Goal: Transaction & Acquisition: Purchase product/service

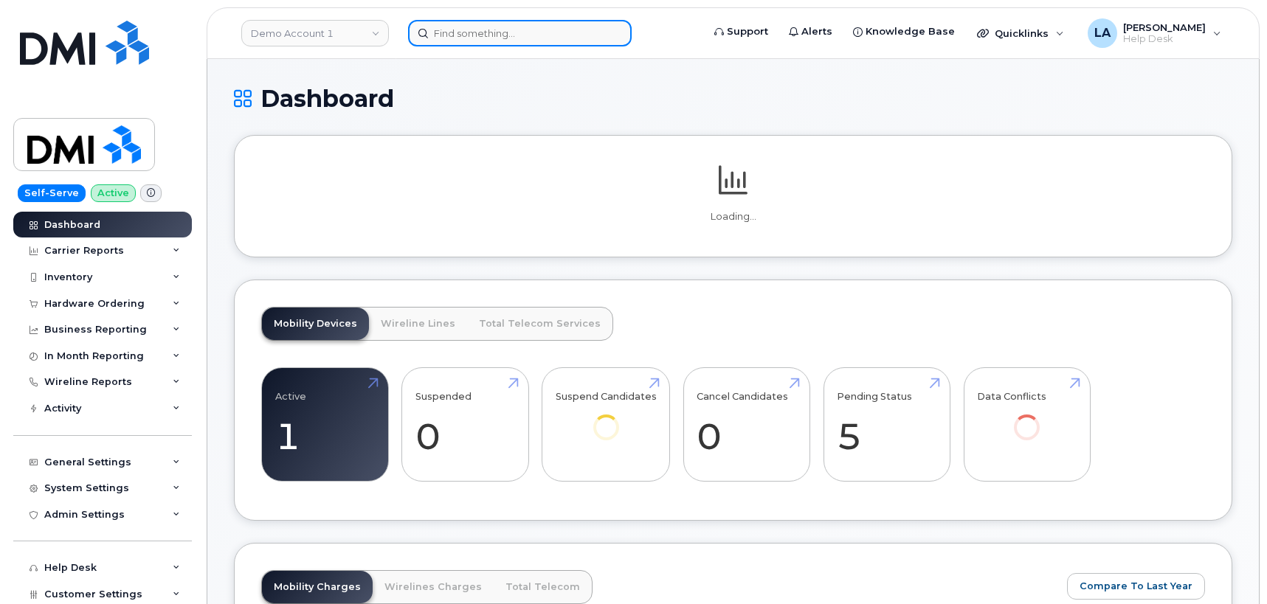
drag, startPoint x: 0, startPoint y: 0, endPoint x: 501, endPoint y: 37, distance: 502.5
click at [501, 37] on input at bounding box center [520, 33] width 224 height 27
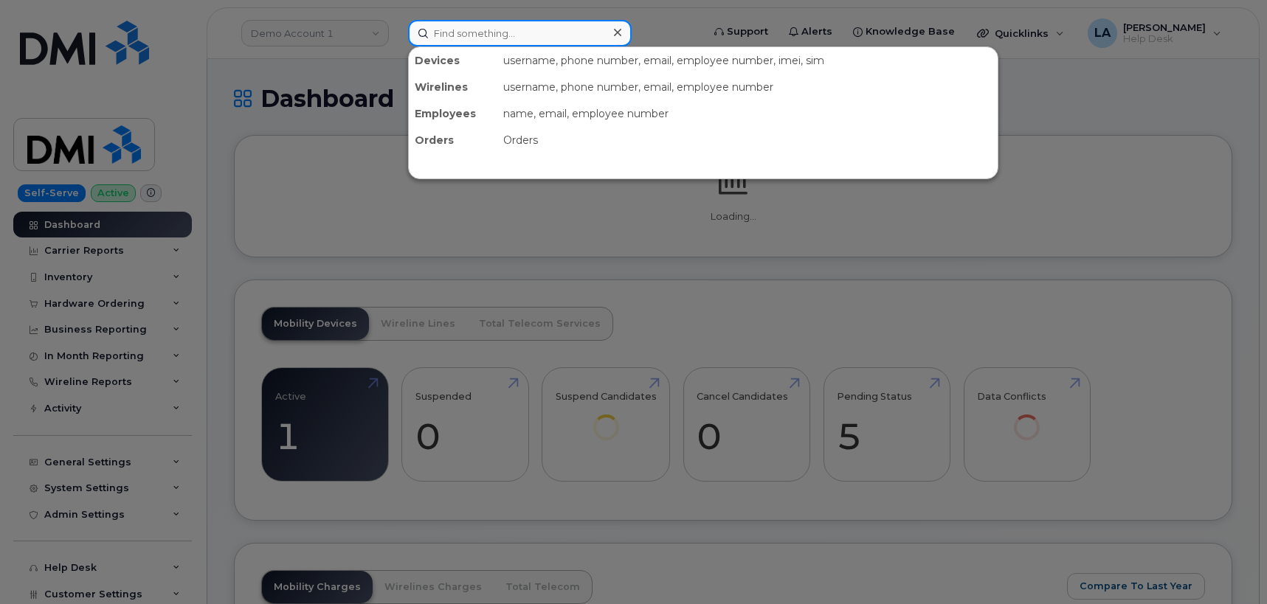
paste input "[PERSON_NAME]"
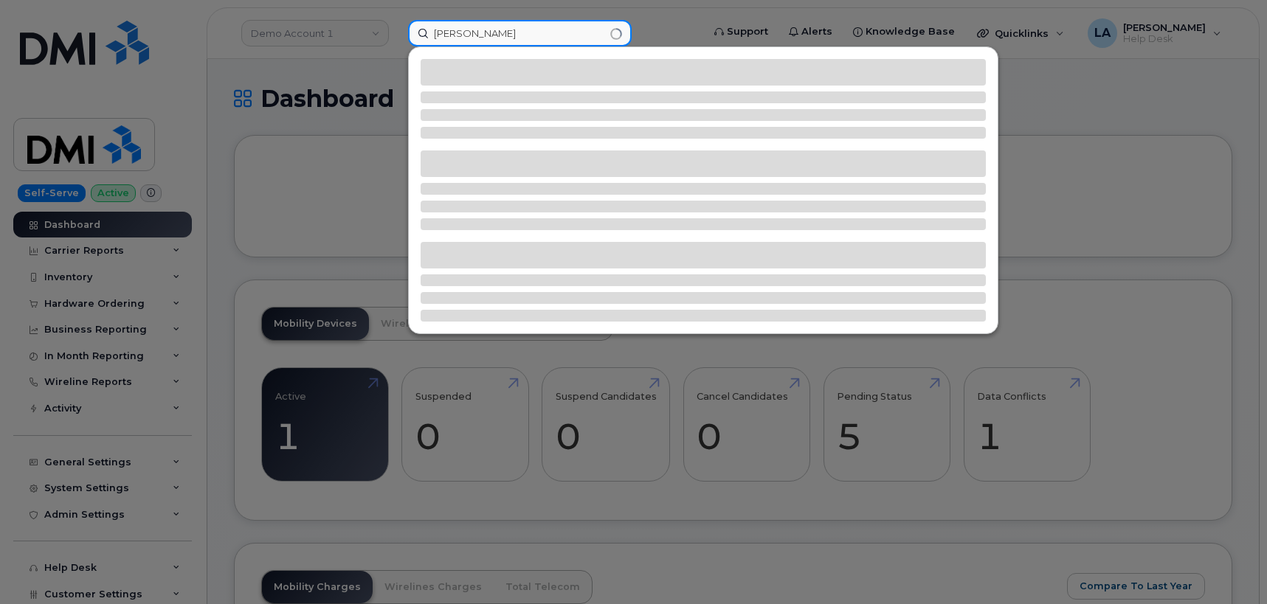
type input "[PERSON_NAME]"
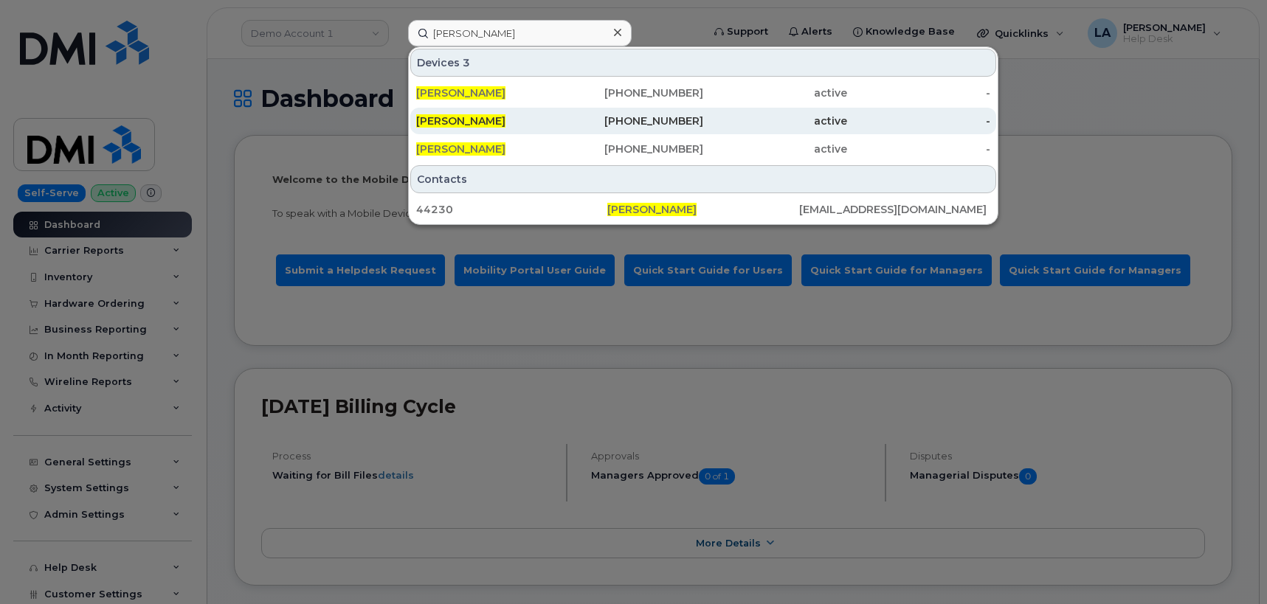
click at [468, 118] on span "[PERSON_NAME]" at bounding box center [460, 120] width 89 height 13
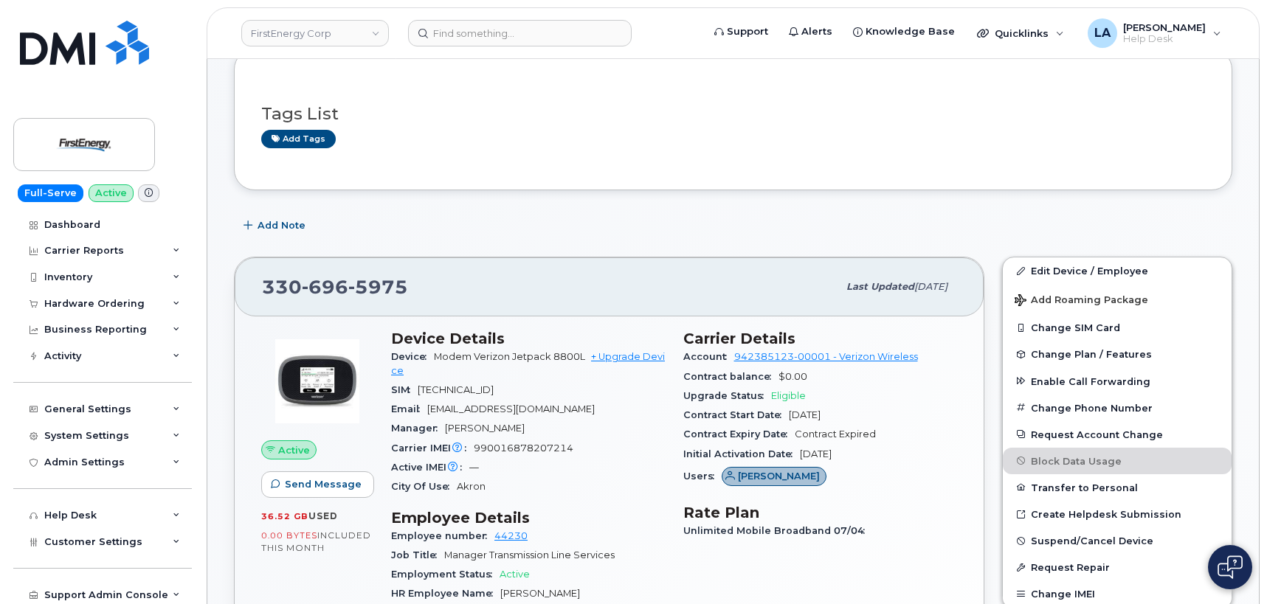
scroll to position [342, 0]
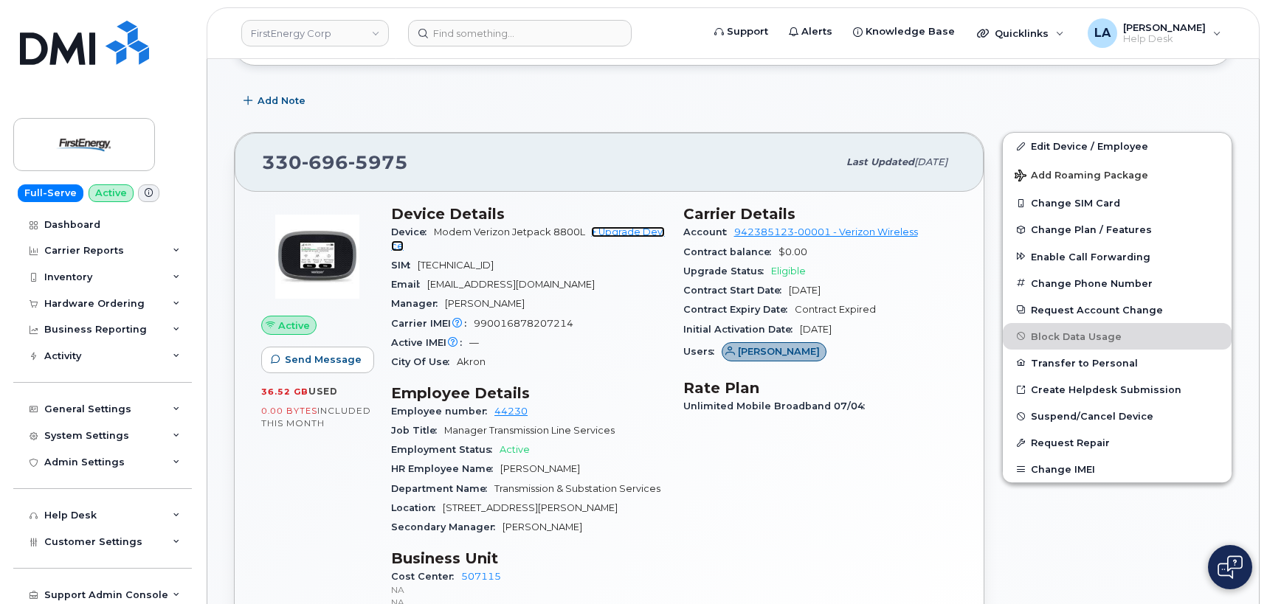
click at [626, 232] on link "+ Upgrade Device" at bounding box center [528, 239] width 274 height 24
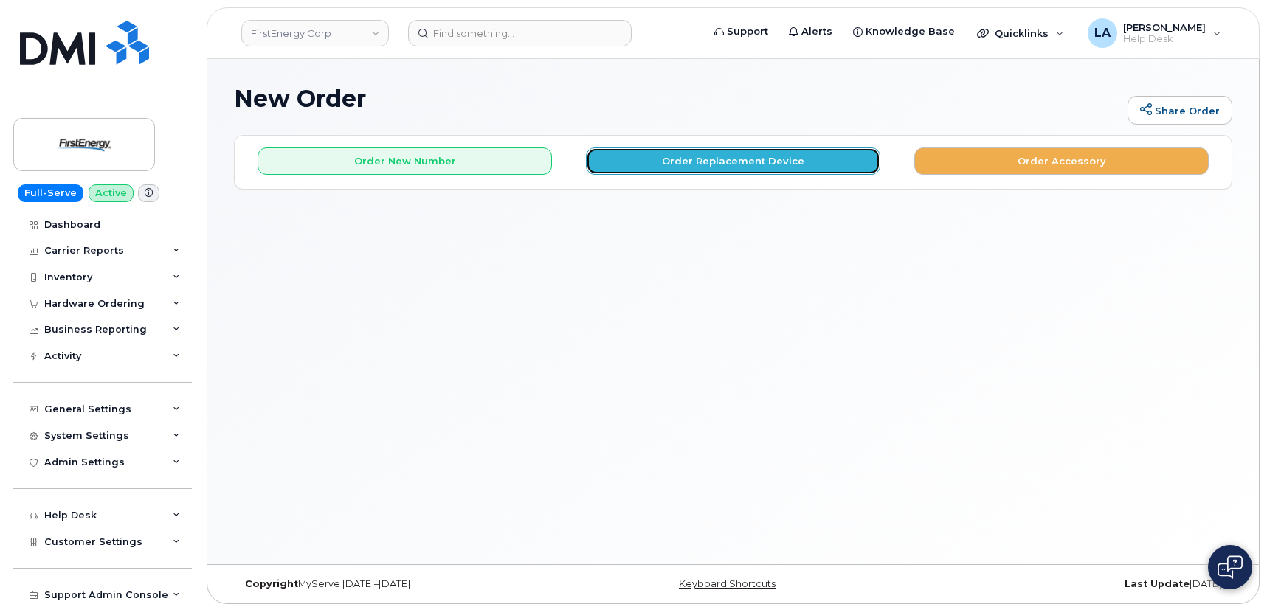
click at [651, 168] on button "Order Replacement Device" at bounding box center [733, 161] width 294 height 27
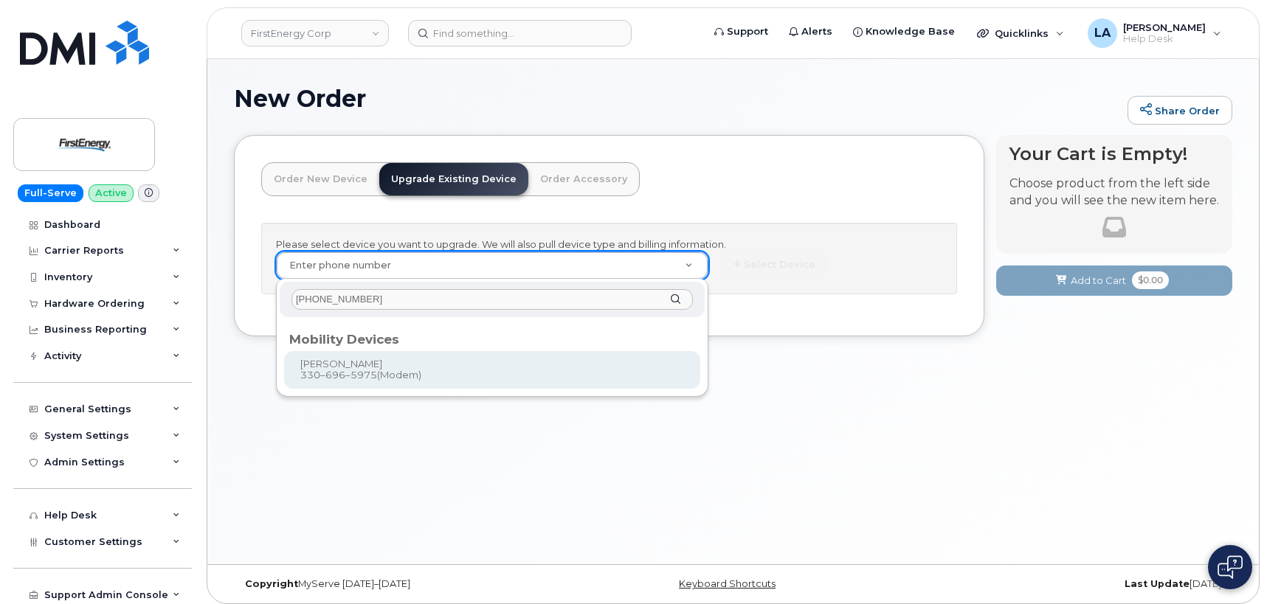
type input "330-696-5975"
type input "836131"
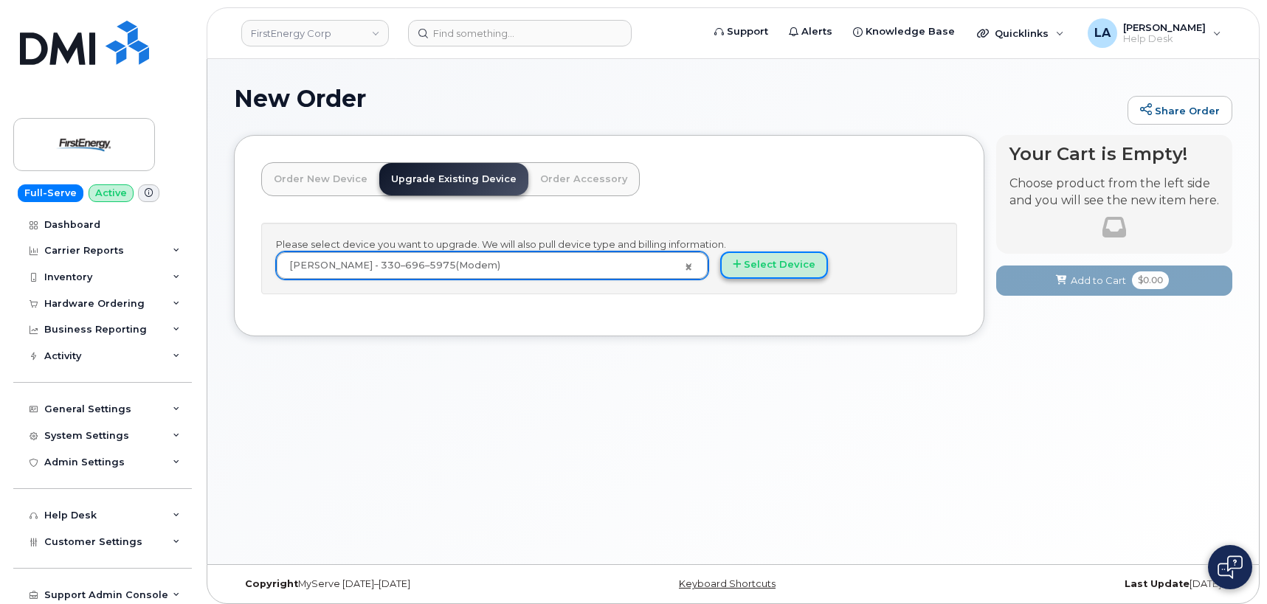
click at [765, 263] on button "Select Device" at bounding box center [774, 265] width 108 height 27
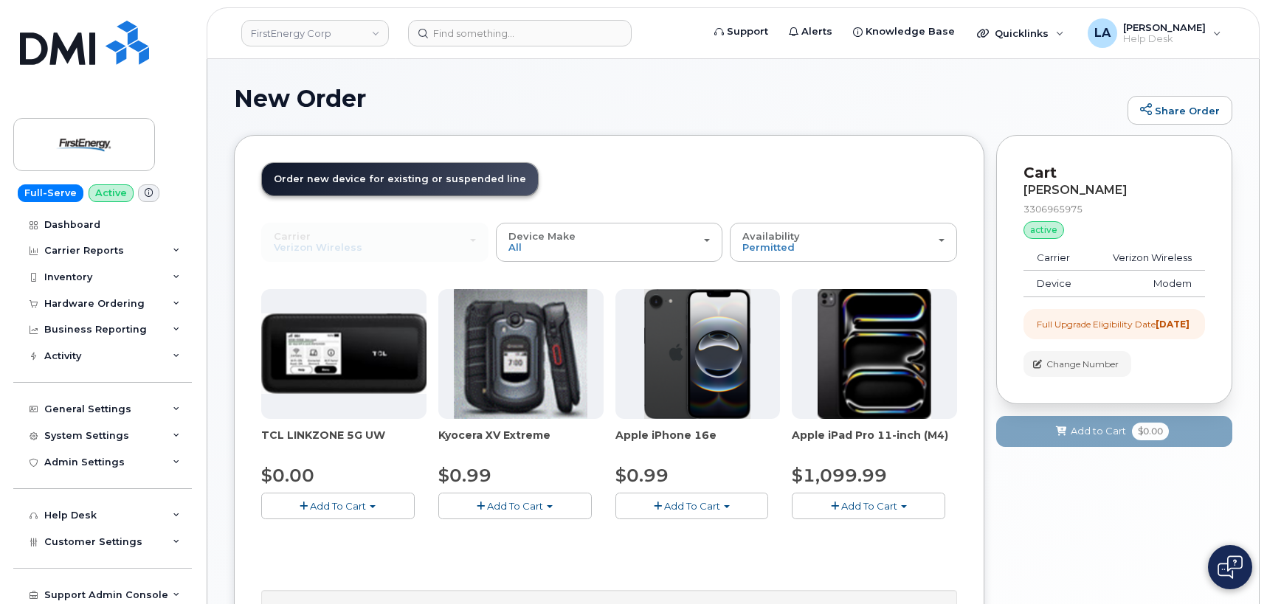
click at [352, 513] on button "Add To Cart" at bounding box center [338, 506] width 154 height 26
click at [323, 534] on link "$0.00 - 2 Year Upgrade" at bounding box center [336, 534] width 142 height 18
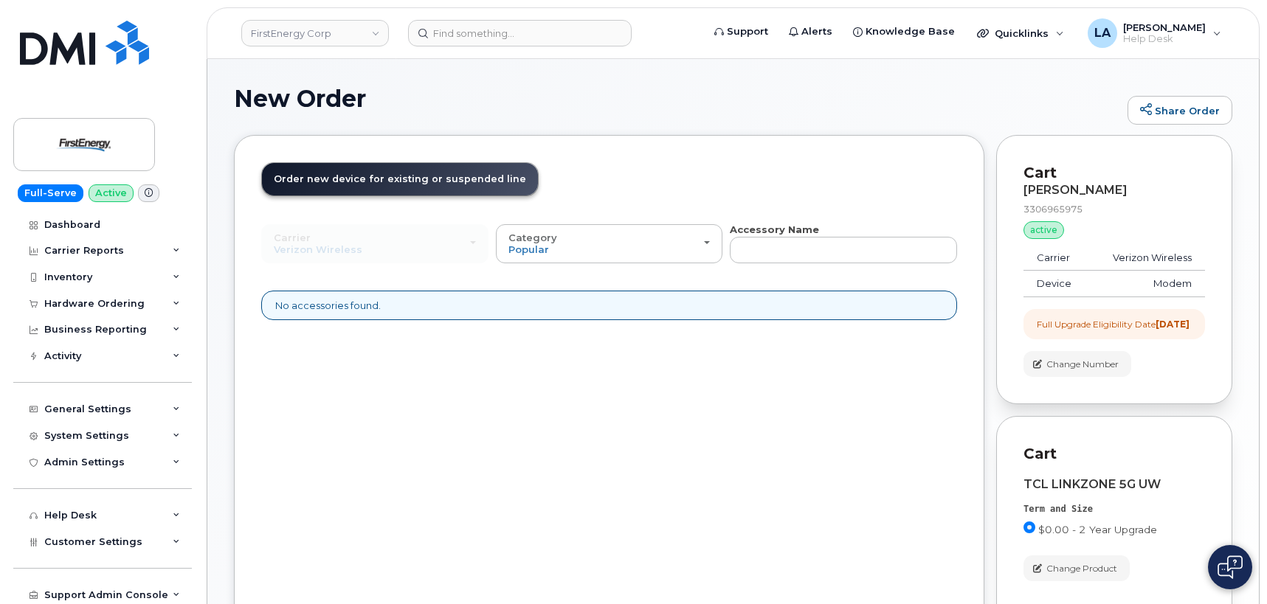
click at [1265, 155] on body "FirstEnergy Corp Support Alerts Knowledge Base Quicklinks Suspend / Cancel Devi…" at bounding box center [633, 388] width 1267 height 776
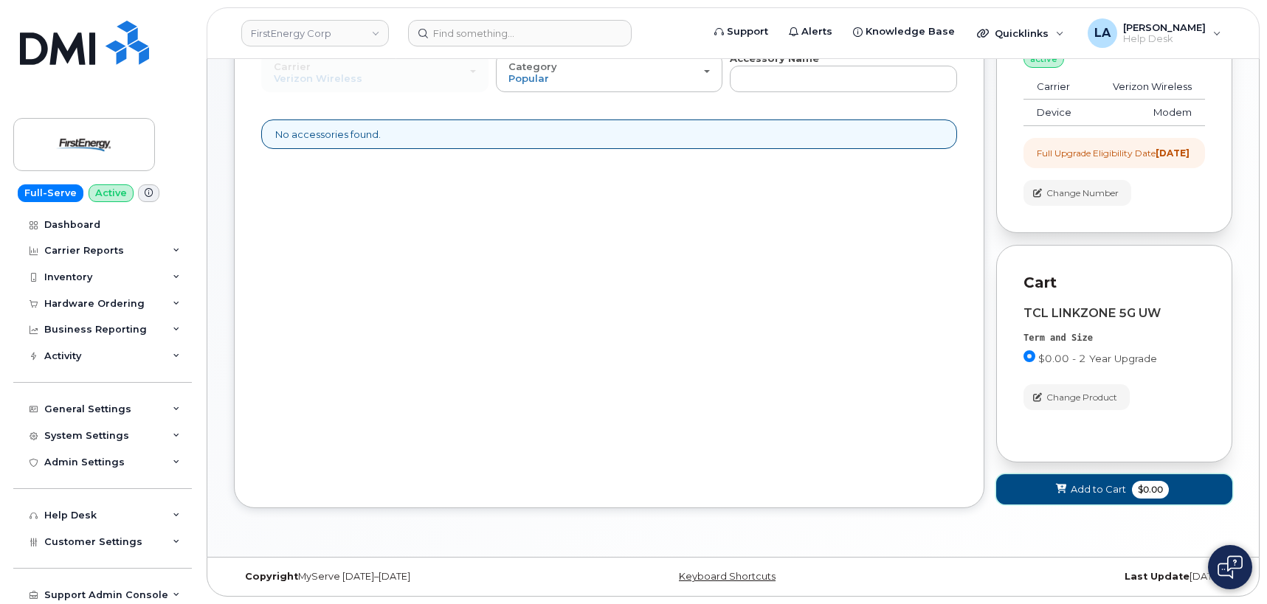
click at [1094, 492] on span "Add to Cart" at bounding box center [1098, 490] width 55 height 14
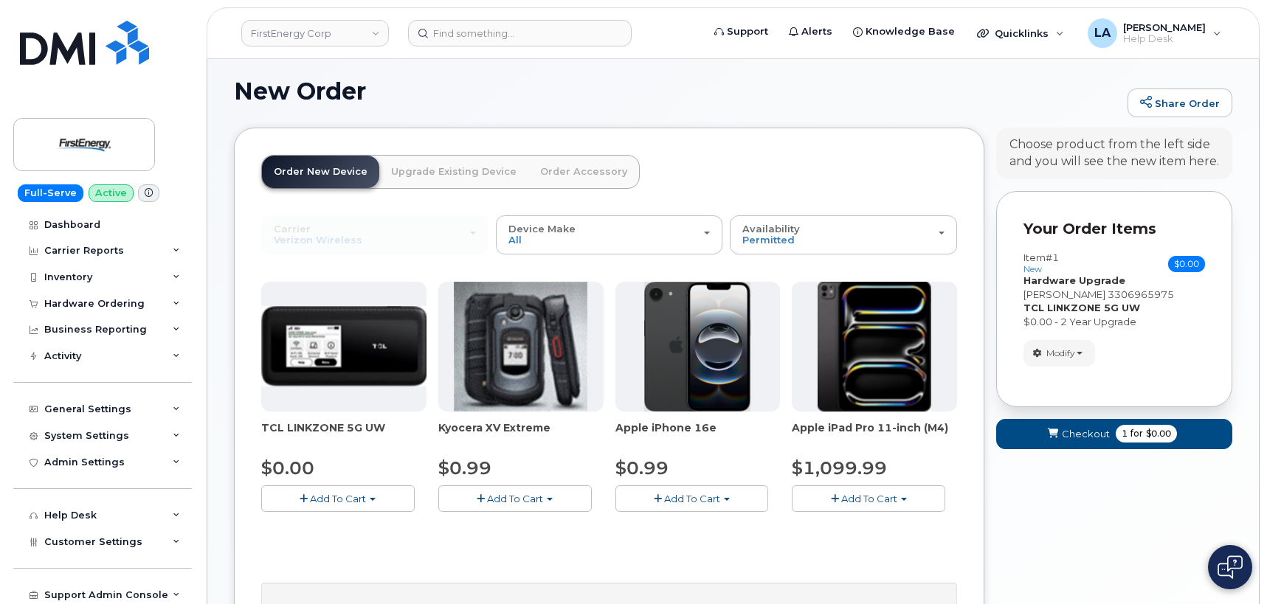
scroll to position [184, 0]
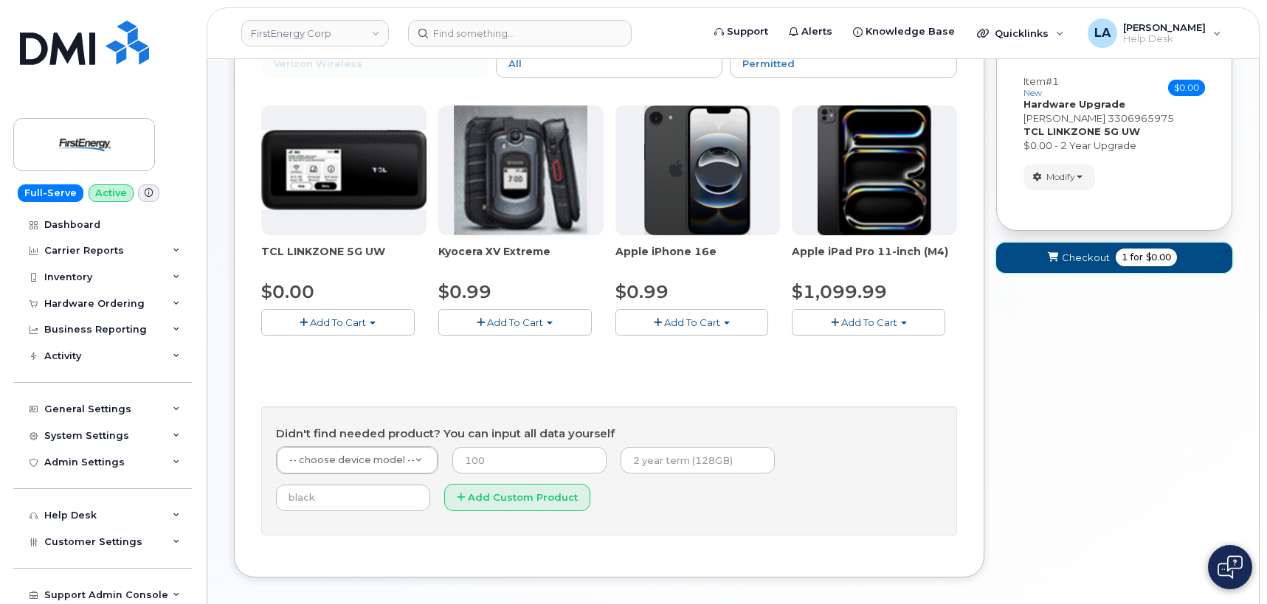
click at [1050, 262] on icon "submit" at bounding box center [1053, 258] width 10 height 10
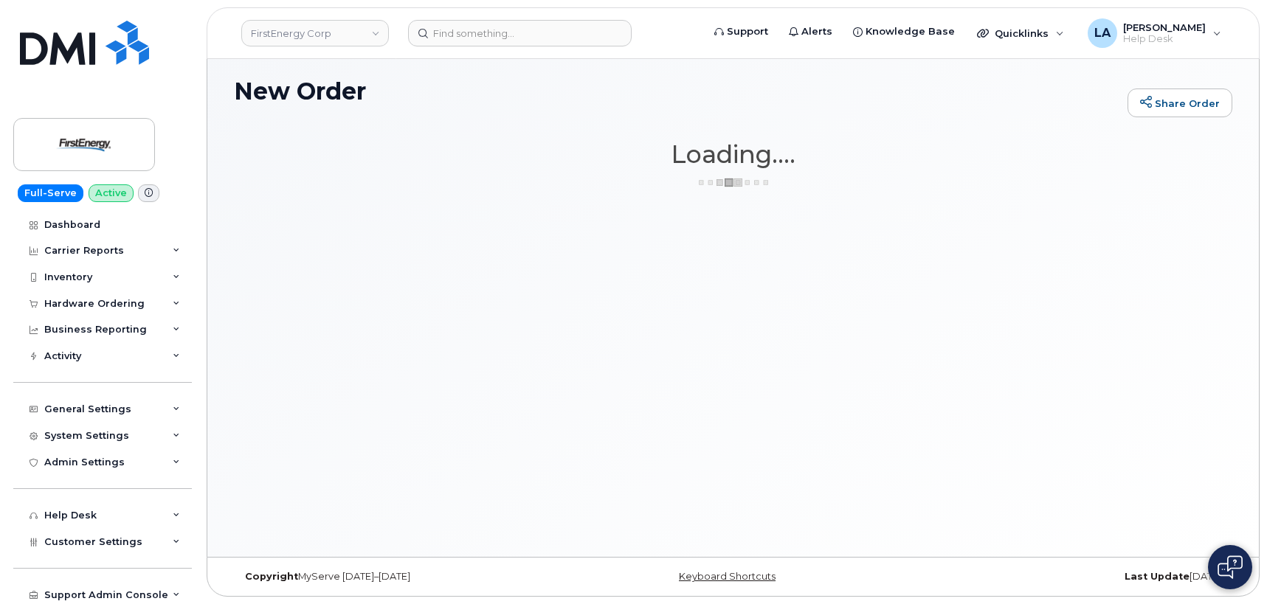
scroll to position [7, 0]
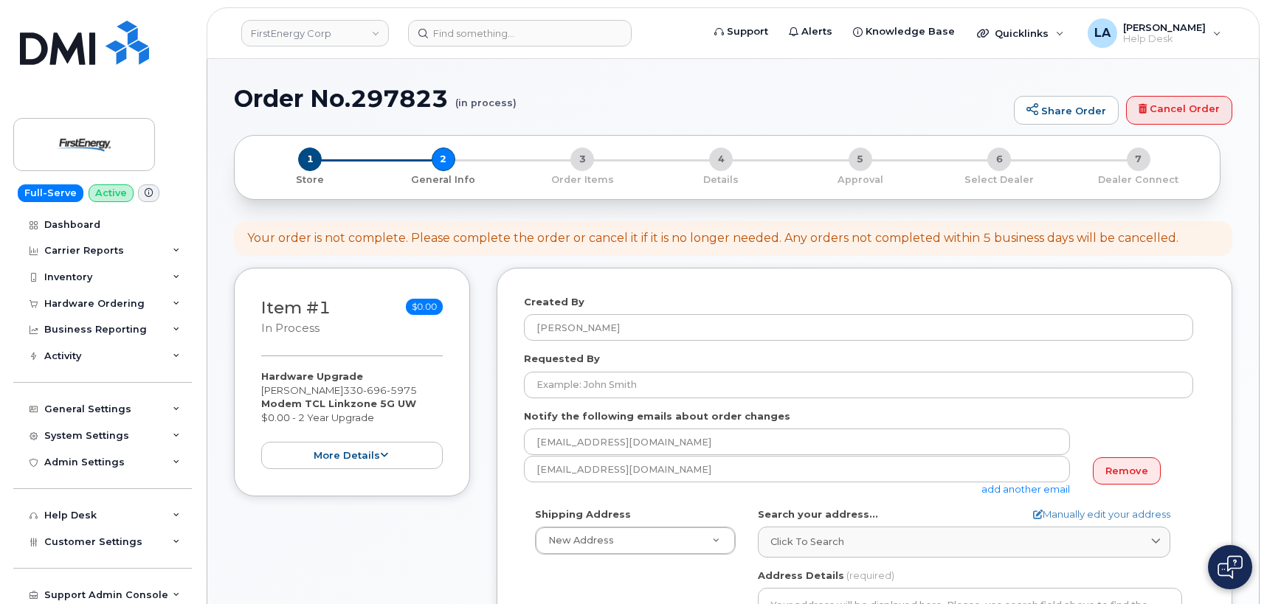
select select
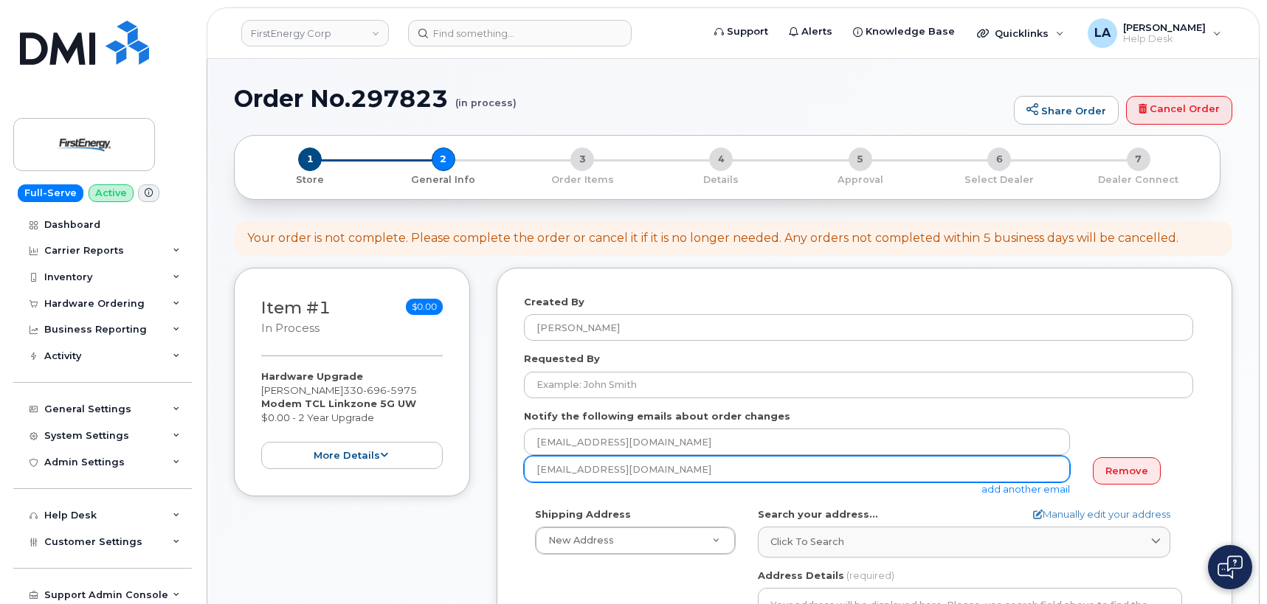
drag, startPoint x: 634, startPoint y: 462, endPoint x: 489, endPoint y: 463, distance: 144.7
click at [489, 463] on div "Item #1 in process $0.00 Hardware Upgrade RYAN D GRADY 330 696 5975 Modem TCL L…" at bounding box center [733, 601] width 999 height 666
paste input "bfrees@firstenergycorp"
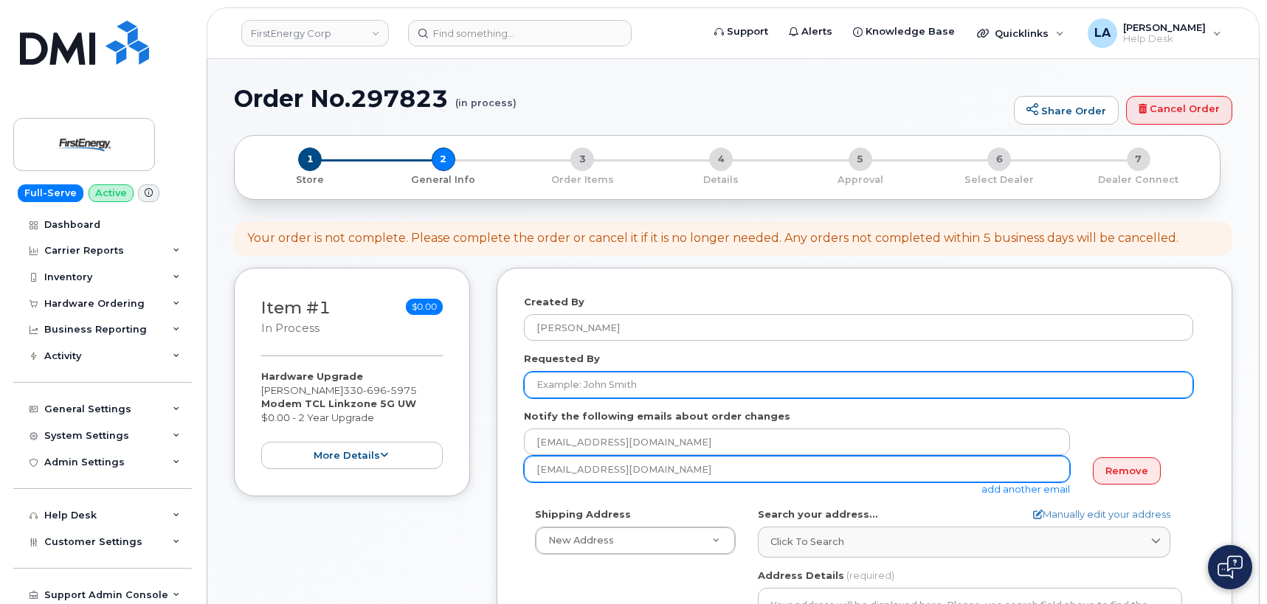
type input "bfrees@firstenergycorp.com"
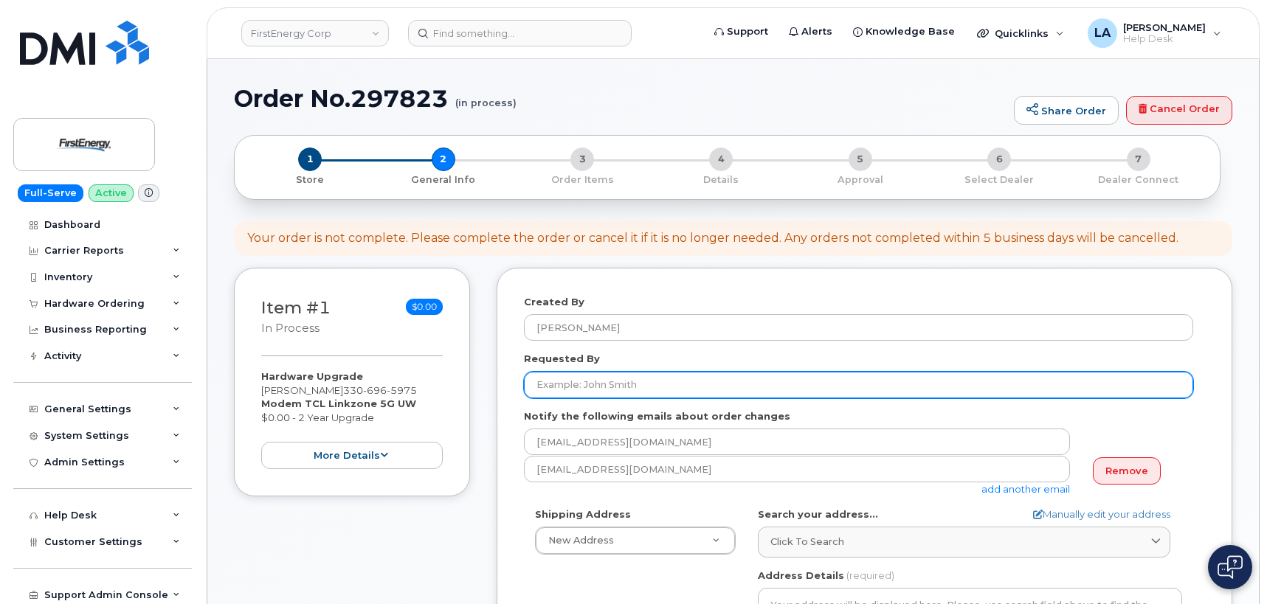
drag, startPoint x: 637, startPoint y: 385, endPoint x: 649, endPoint y: 384, distance: 11.9
click at [649, 384] on input "Requested By" at bounding box center [858, 385] width 669 height 27
type input "Bertha Frees"
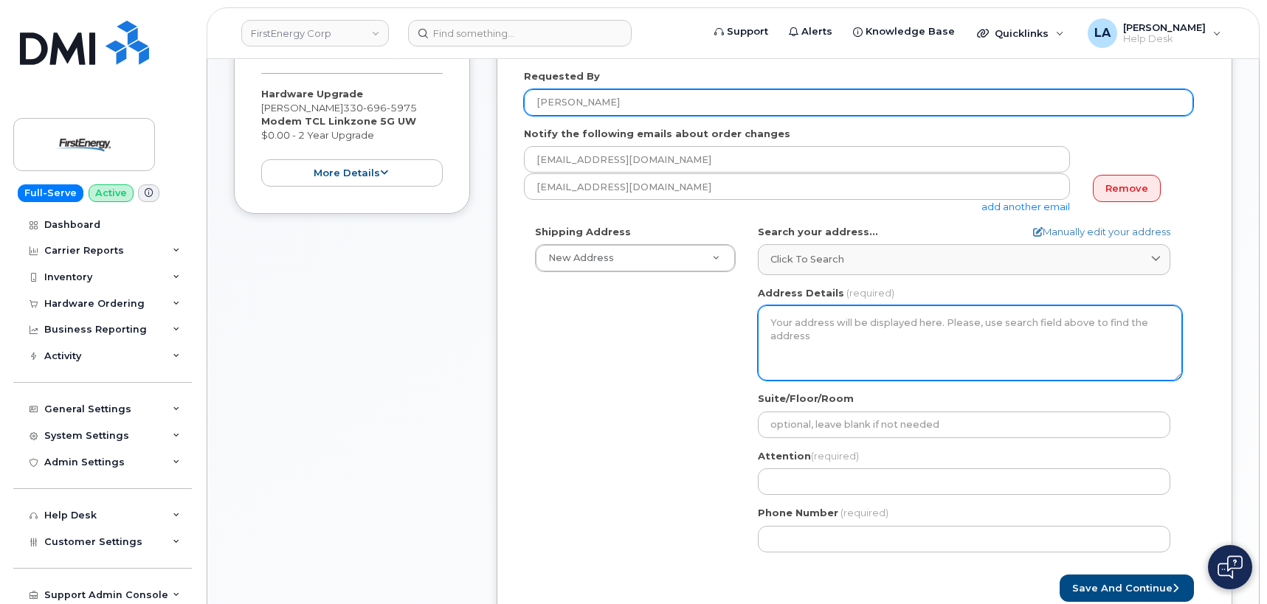
scroll to position [295, 0]
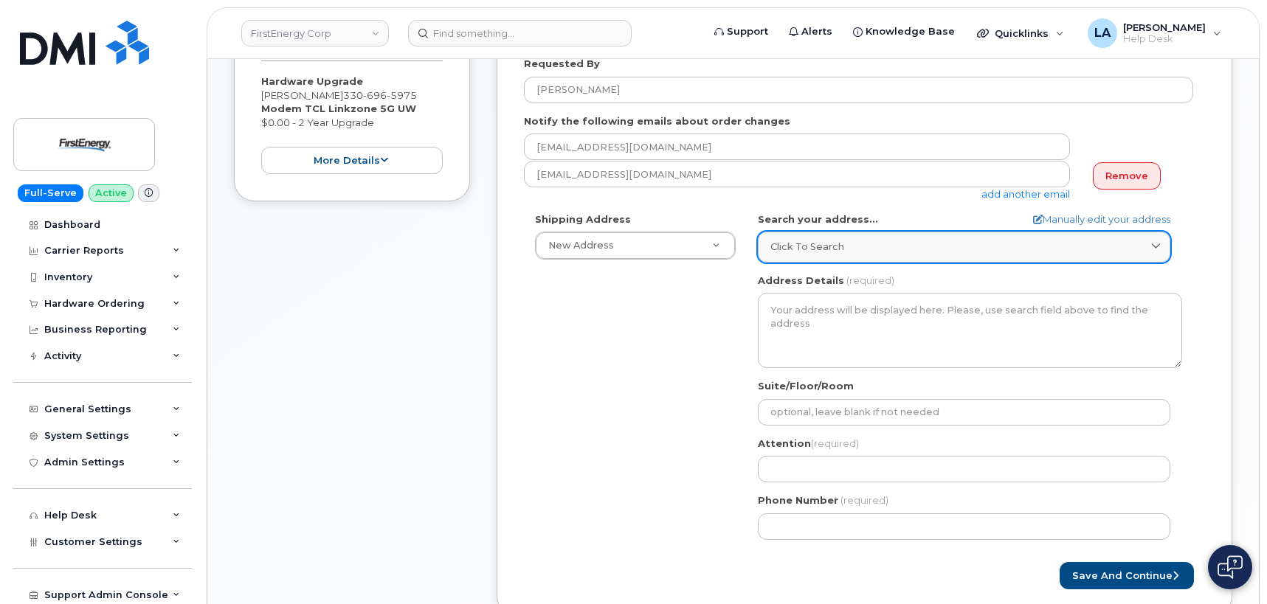
click at [852, 247] on div "Click to search" at bounding box center [964, 247] width 387 height 14
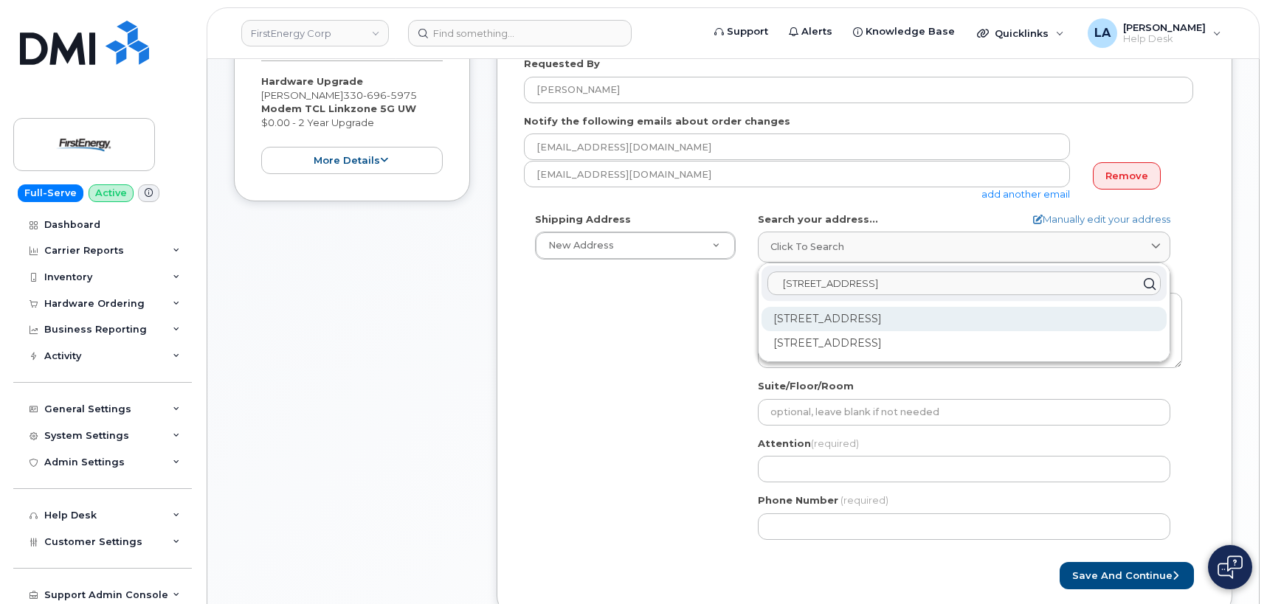
type input "5430 N. Airport Dr"
click at [886, 324] on div "5430 N Airport Dr North Canton OH 44720" at bounding box center [964, 319] width 405 height 24
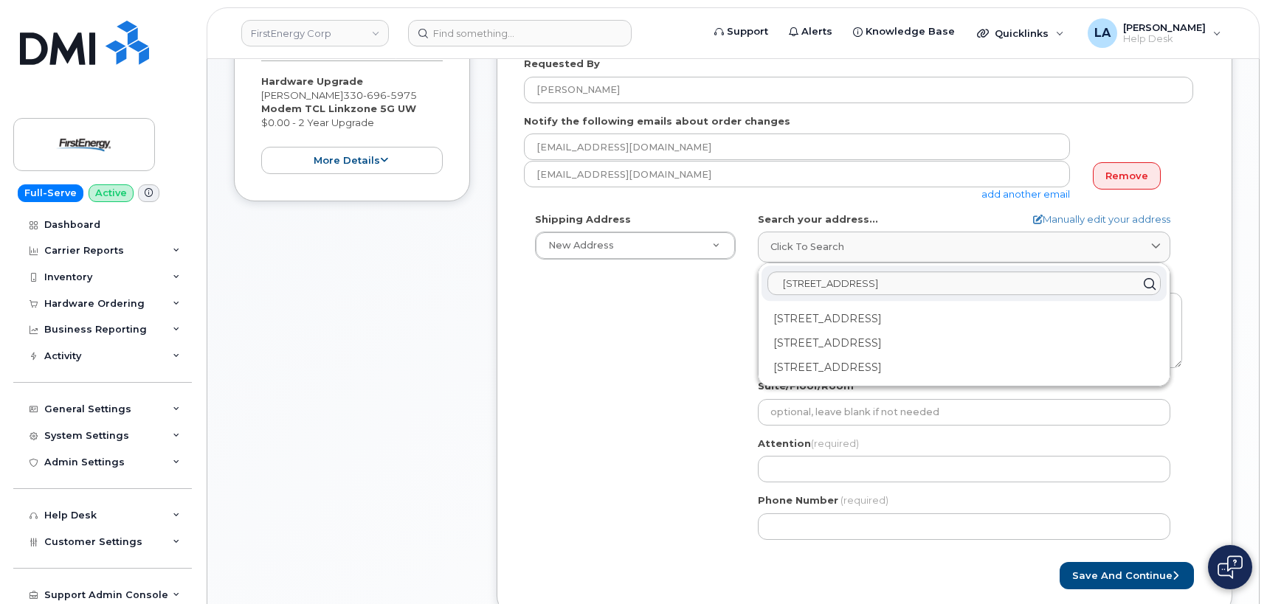
click at [652, 325] on div "Shipping Address New Address New Address 3601 Ridge Rd 543 Lake Rd 14 N Shue St…" at bounding box center [858, 382] width 669 height 339
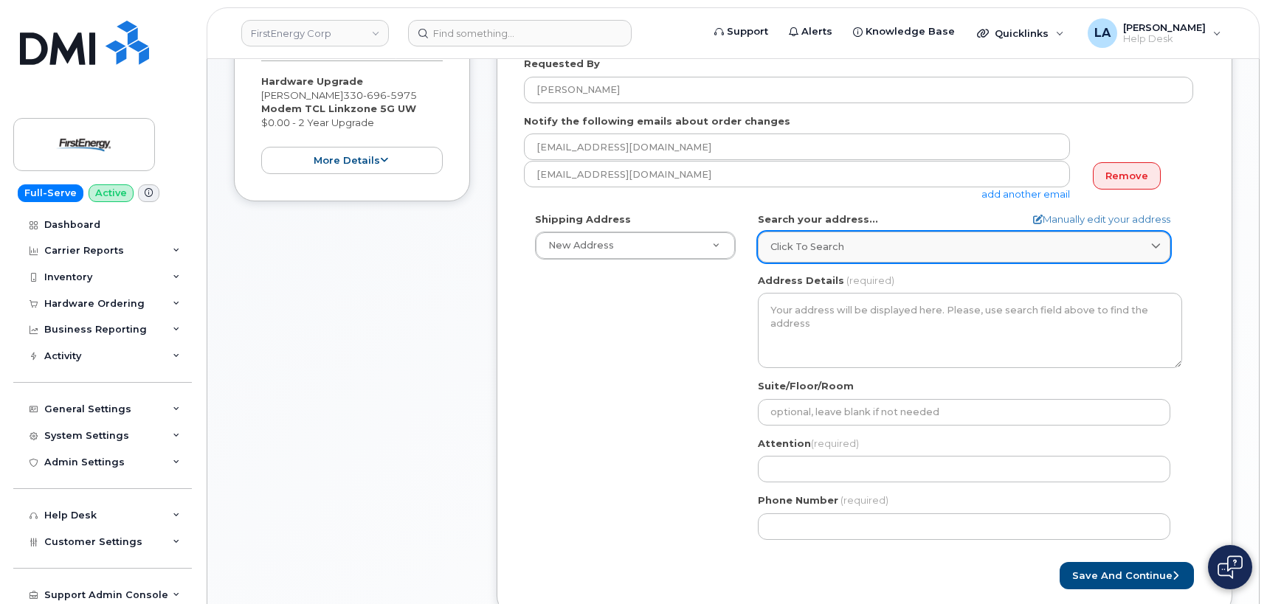
click at [869, 249] on div "Click to search" at bounding box center [964, 247] width 387 height 14
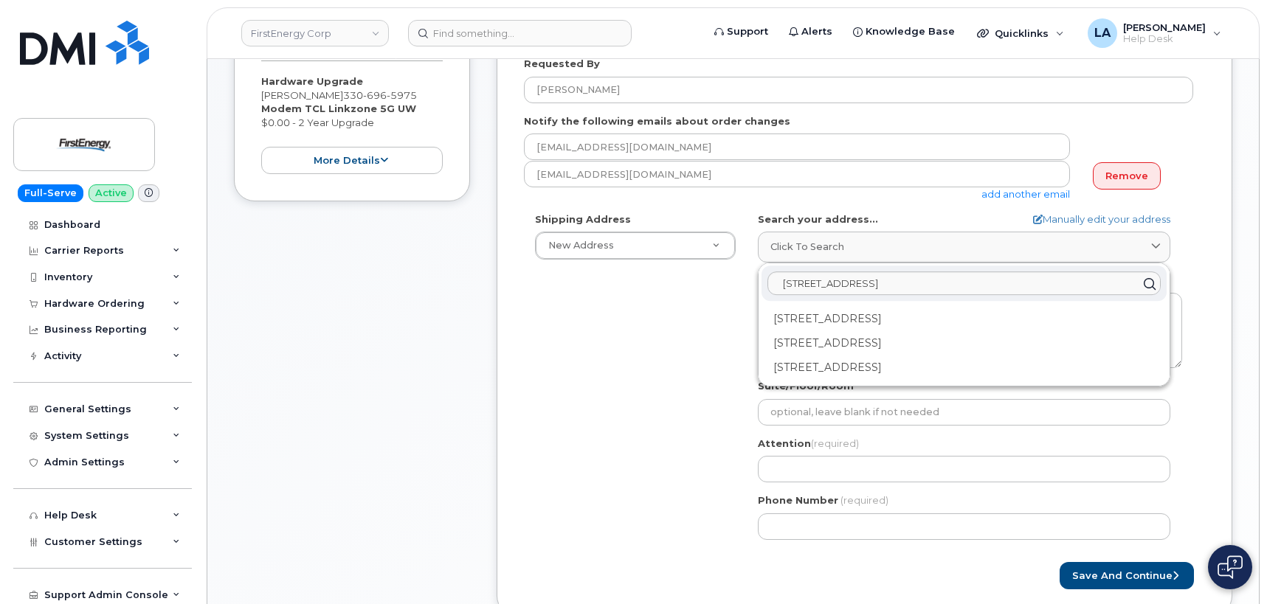
click at [721, 292] on div "Shipping Address New Address New Address 3601 Ridge Rd 543 Lake Rd 14 N Shue St…" at bounding box center [858, 382] width 669 height 339
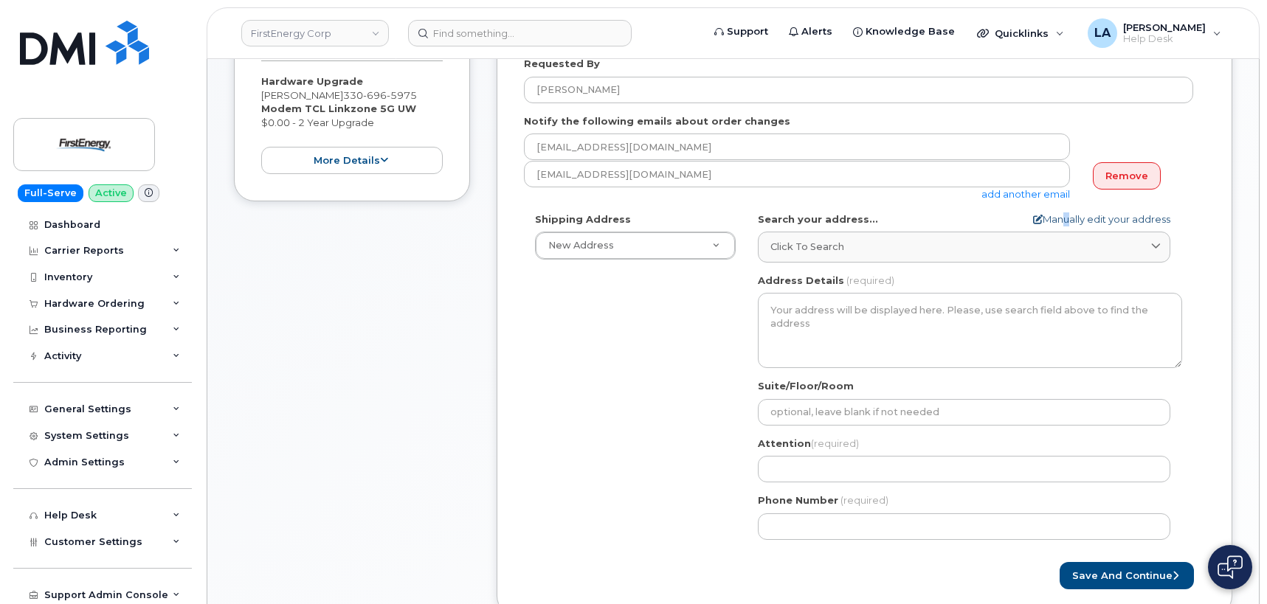
click at [1061, 230] on div "Search your address... Manually edit your address Click to search 5430 N. Airpo…" at bounding box center [970, 238] width 424 height 50
click at [1067, 225] on link "Manually edit your address" at bounding box center [1101, 220] width 137 height 14
select select
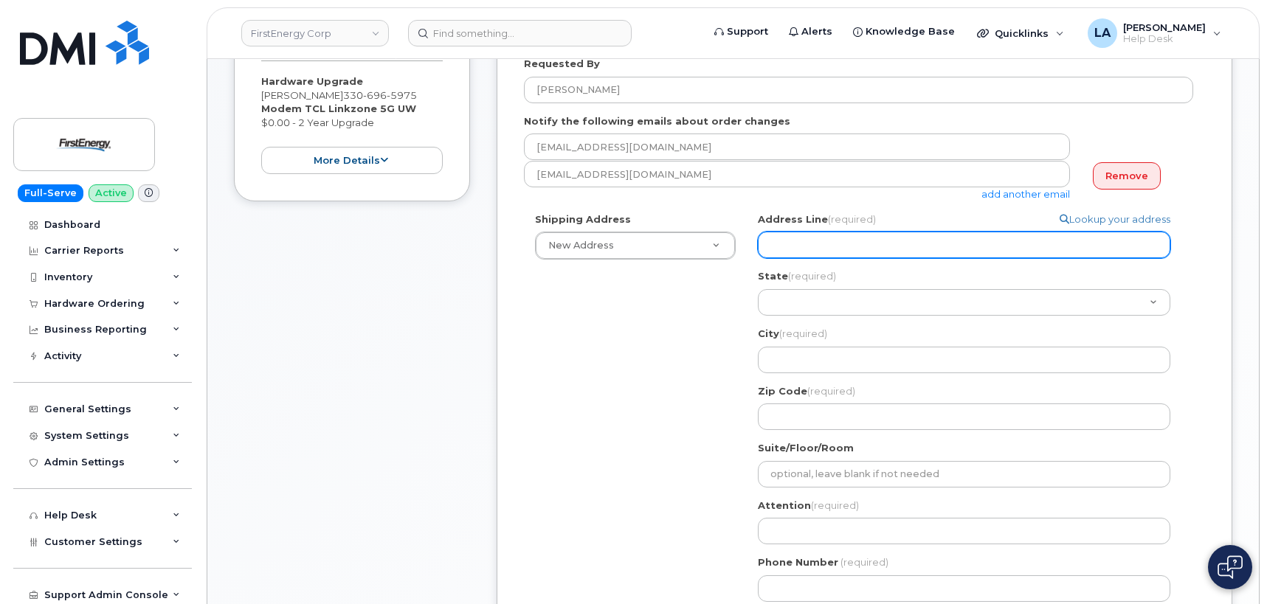
click at [831, 238] on input "Address Line (required)" at bounding box center [964, 245] width 413 height 27
paste input "5430 N. Ariport Drive"
type input "5430 N. Ariport Drive"
select select
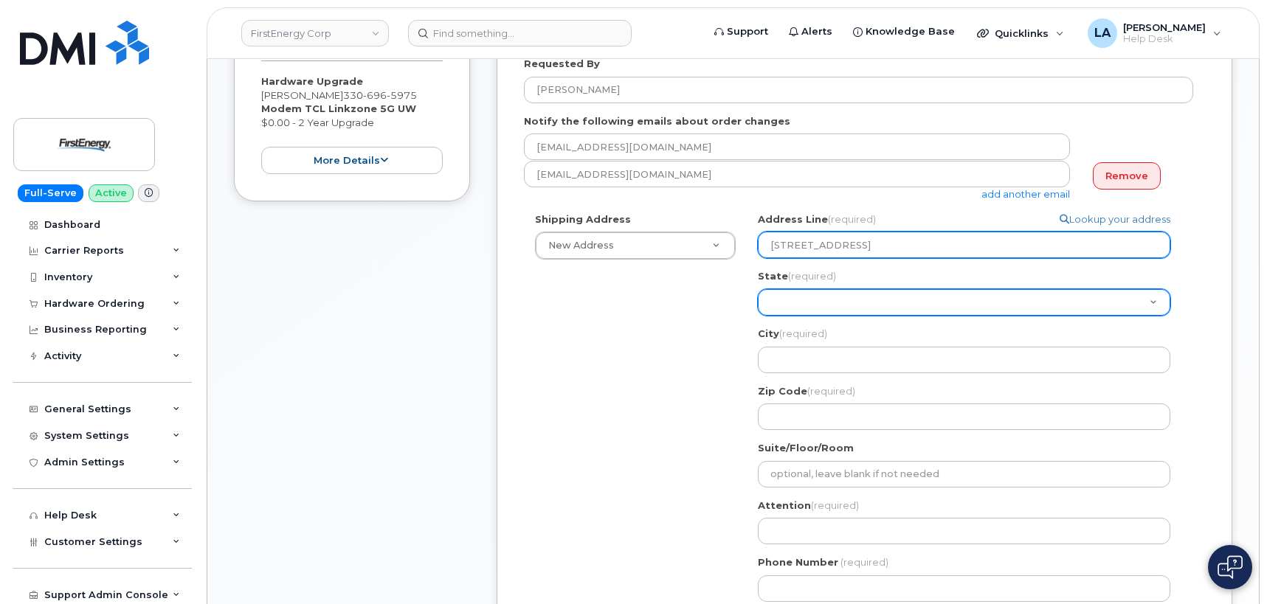
type input "5430 N. Ariport Drive"
click at [785, 309] on select "Alabama Alaska American Samoa Arizona Arkansas California Colorado Connecticut …" at bounding box center [964, 302] width 413 height 27
select select "OH"
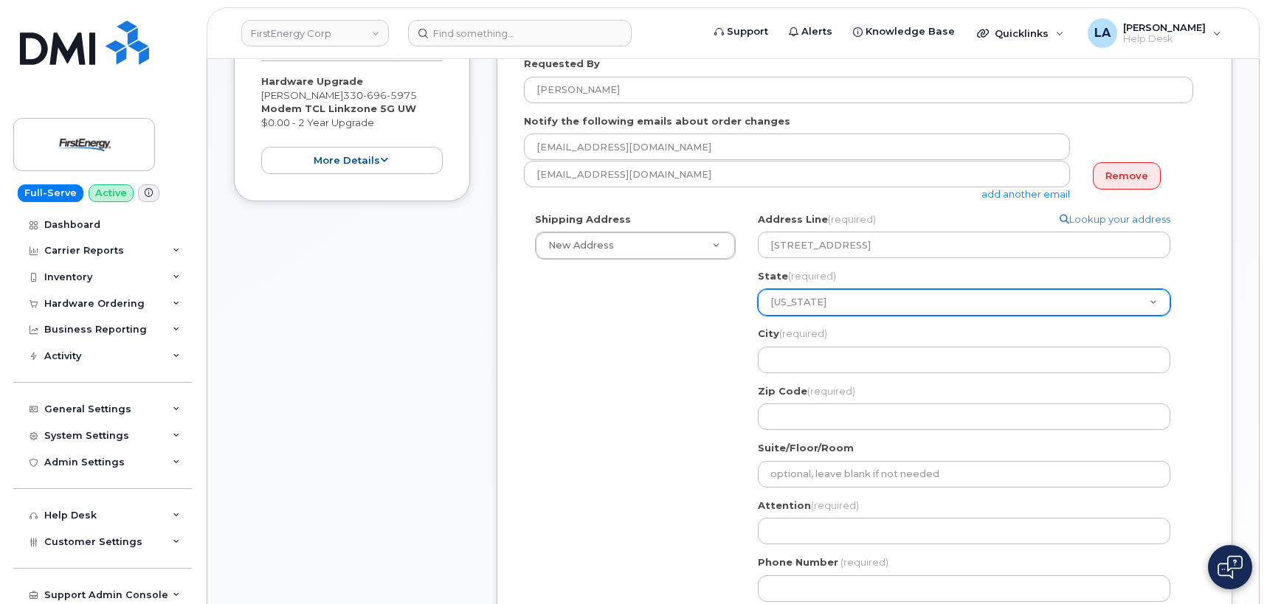
click at [758, 289] on select "Alabama Alaska American Samoa Arizona Arkansas California Colorado Connecticut …" at bounding box center [964, 302] width 413 height 27
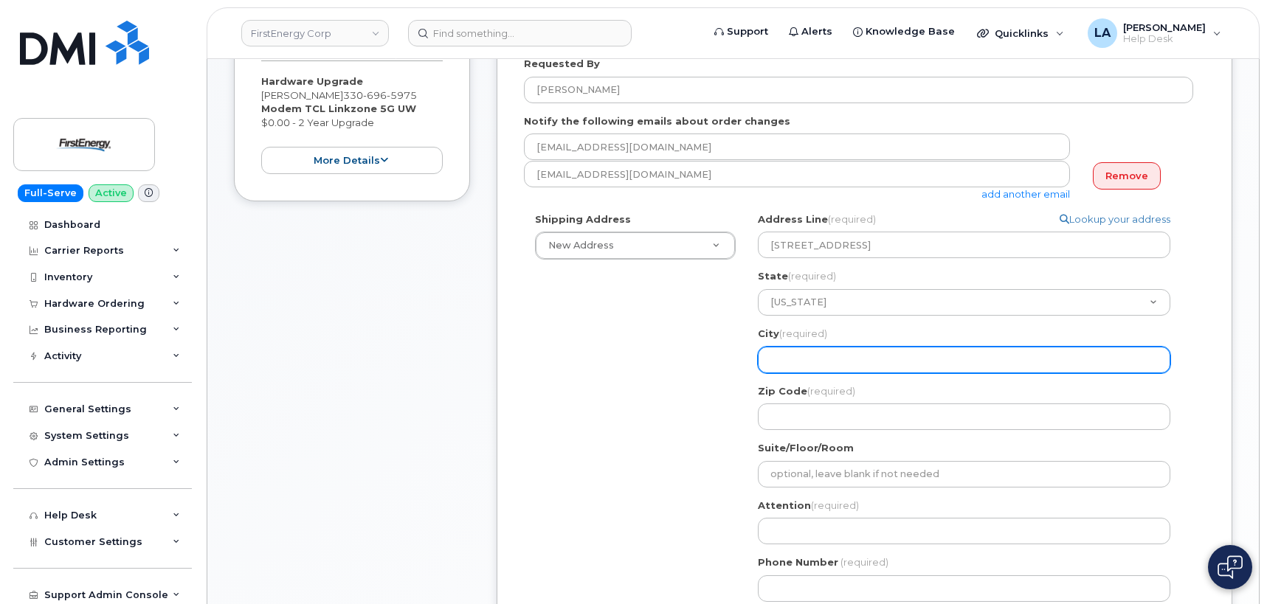
click at [807, 359] on input "City (required)" at bounding box center [964, 360] width 413 height 27
paste input "North Canton"
select select
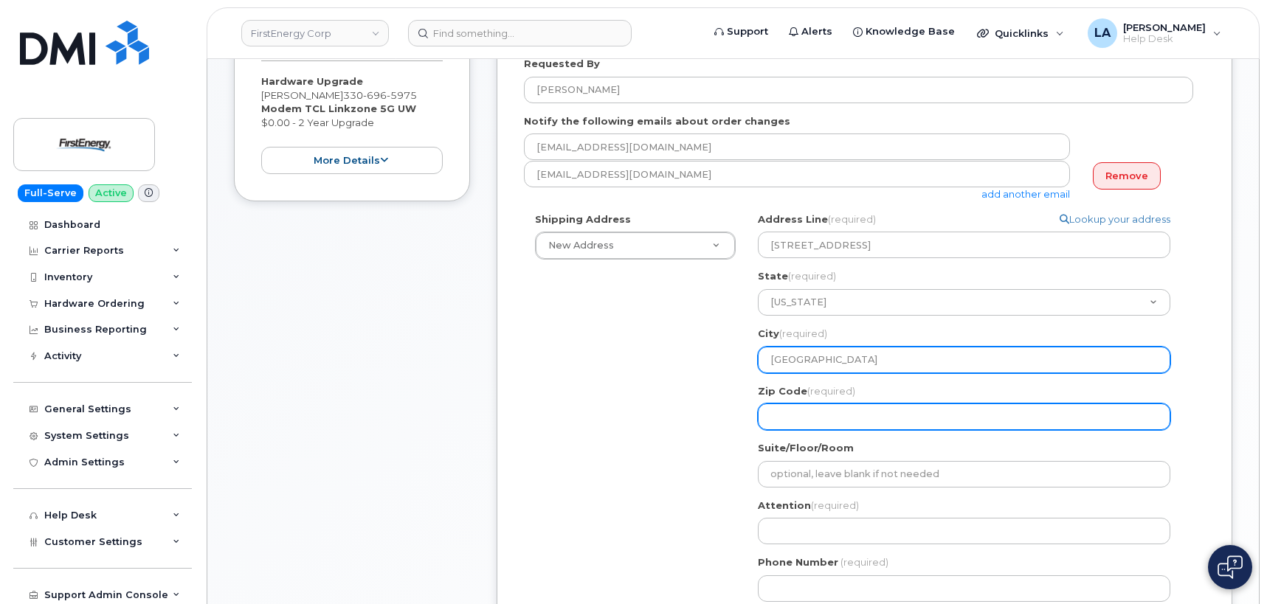
type input "North Canton"
click at [793, 423] on input "Zip Code (required)" at bounding box center [964, 417] width 413 height 27
select select
type input "4"
select select
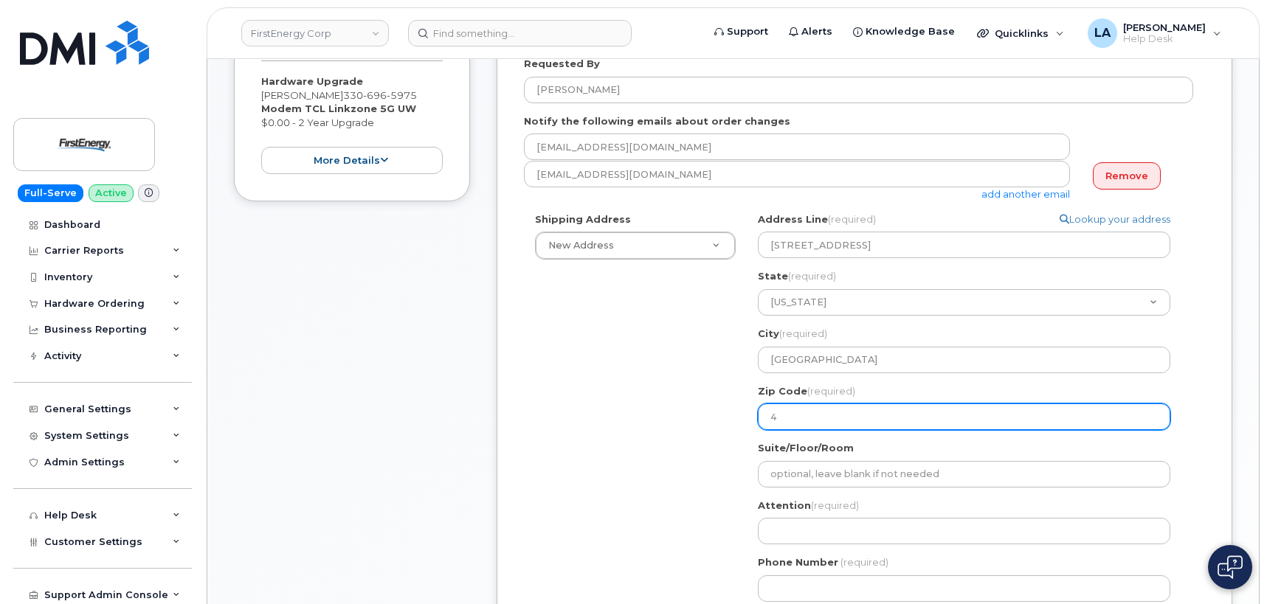
type input "44"
select select
type input "447"
select select
type input "4472"
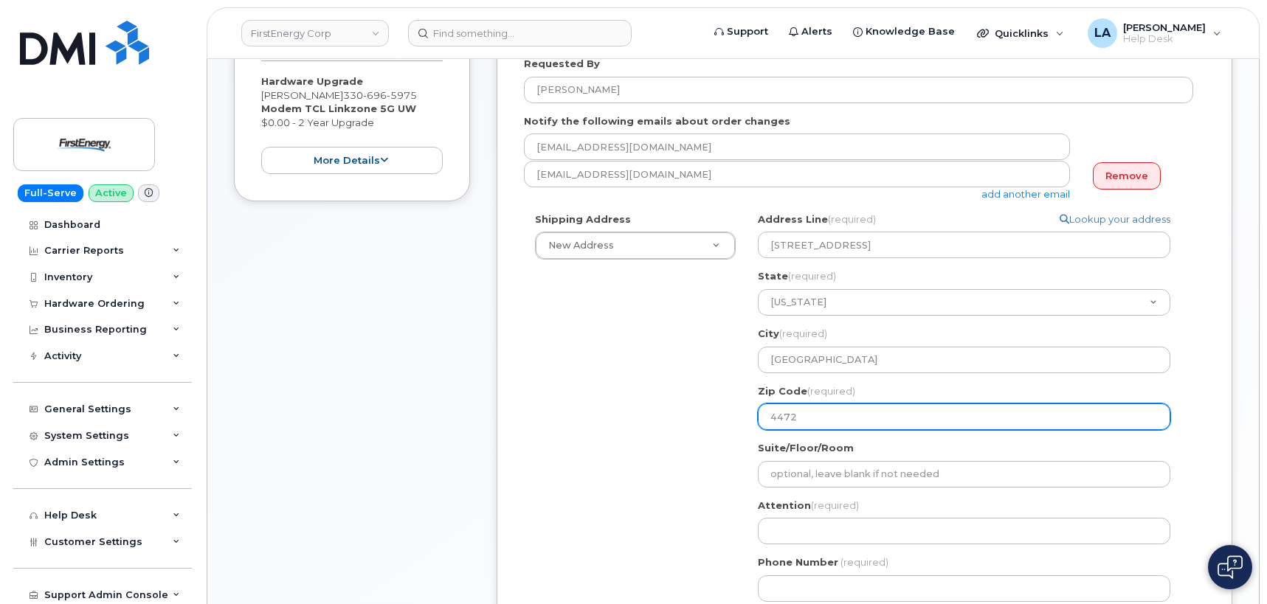
select select
type input "44720"
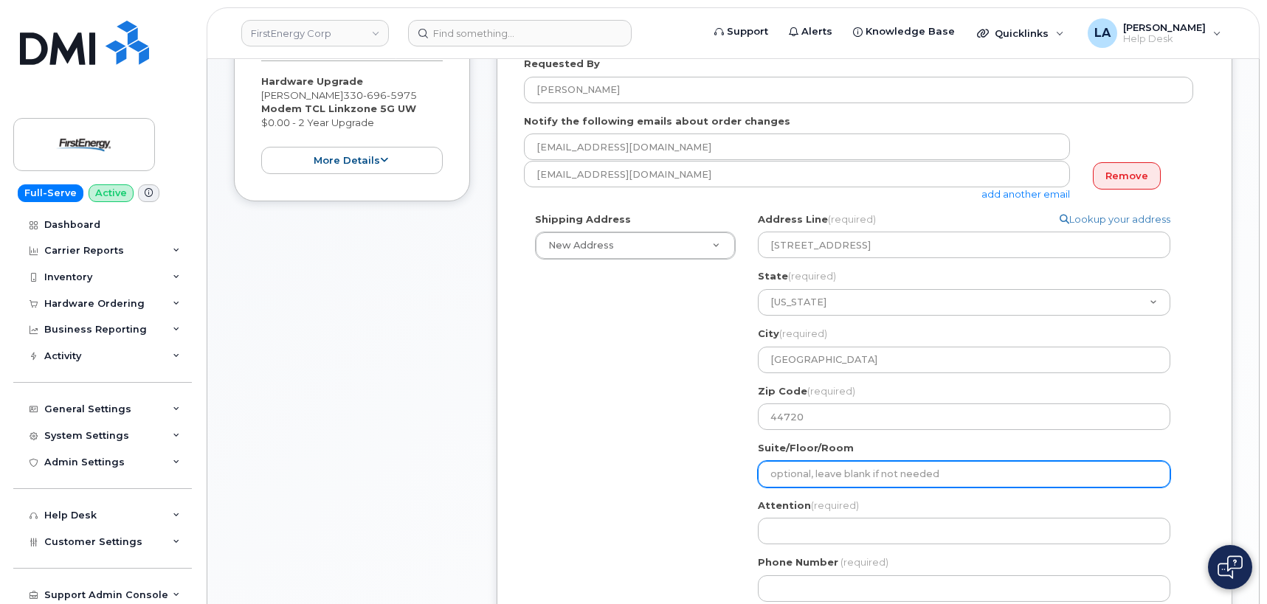
click at [788, 471] on input "Suite/Floor/Room" at bounding box center [964, 474] width 413 height 27
paste input "Unit 10 Mail stop A-CAk"
type input "Unit 10 Mail stop A-CAk"
click at [855, 480] on input "Unit 10 Mail stop A-CAk" at bounding box center [964, 474] width 413 height 27
click at [936, 479] on input "Unit 10 Mail stop A-CAk" at bounding box center [964, 474] width 413 height 27
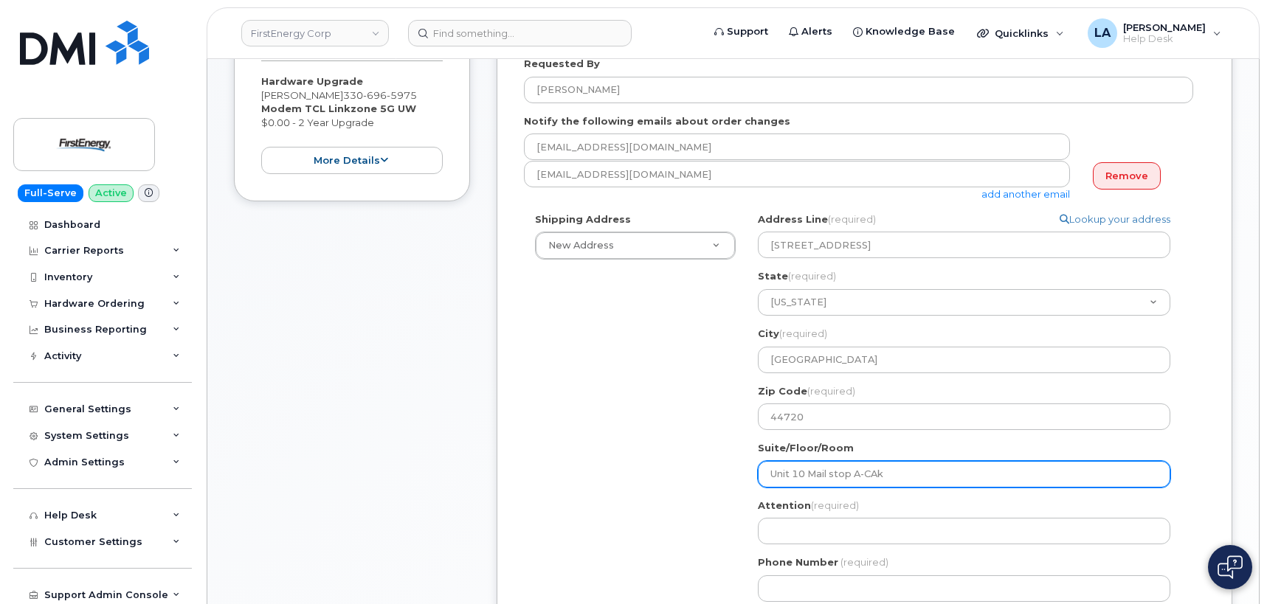
select select
type input "Unit 10 Mail stop A-CA"
select select
type input "Unit 10 Mail stop A-C"
select select
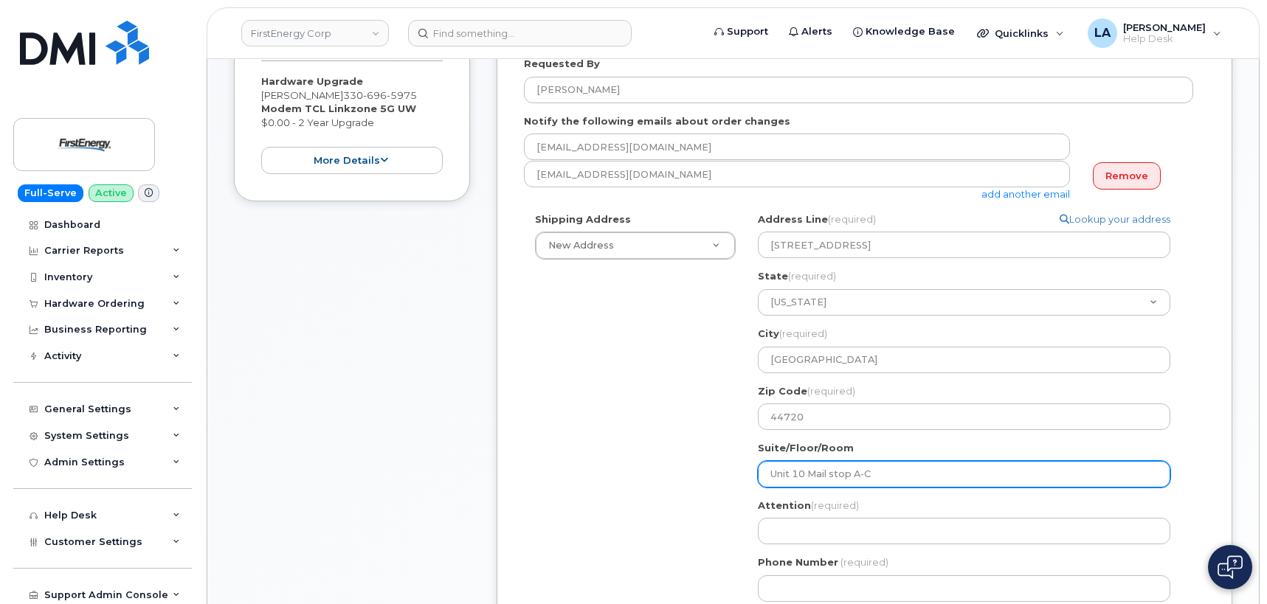
type input "Unit 10 Mail stop A-CA"
select select
type input "Unit 10 Mail stop A-CAK"
select select
type input "Unit 10 Mail top A-CAK"
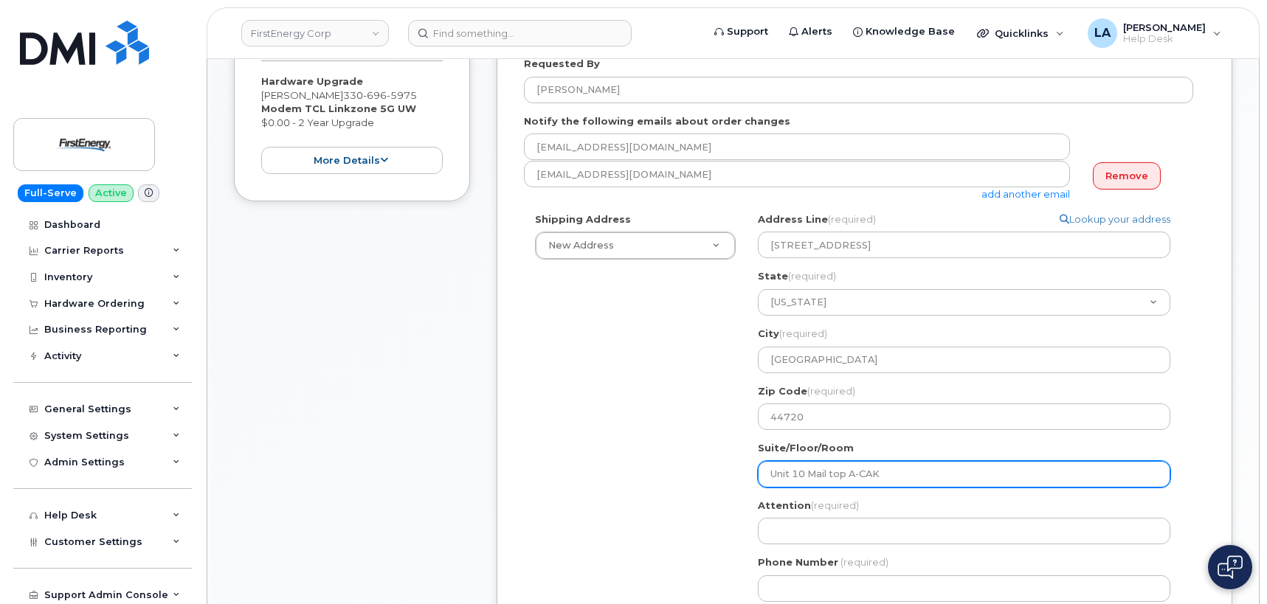
select select
type input "Unit 10 Mail Stop A-CAK"
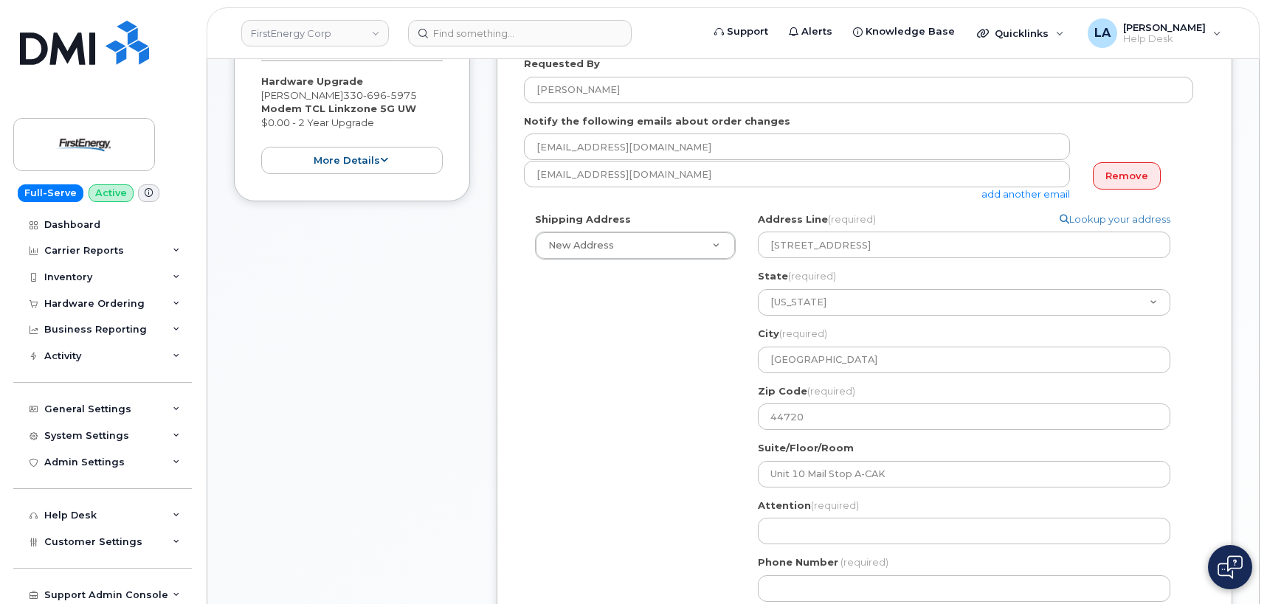
click at [652, 506] on div "Shipping Address New Address New Address 3601 Ridge Rd 543 Lake Rd 14 N Shue St…" at bounding box center [858, 413] width 669 height 401
click at [844, 520] on input "Attention (required)" at bounding box center [964, 531] width 413 height 27
select select
type input "R"
select select
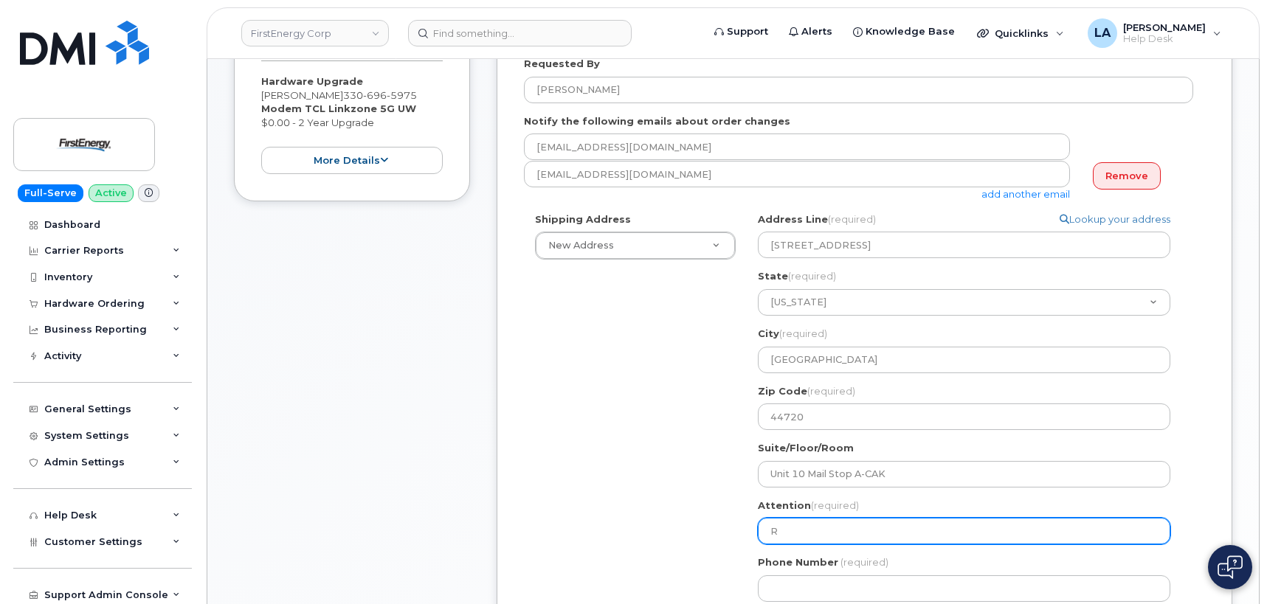
type input "Ry"
select select
type input "Ryan"
select select
type input "Ryan"
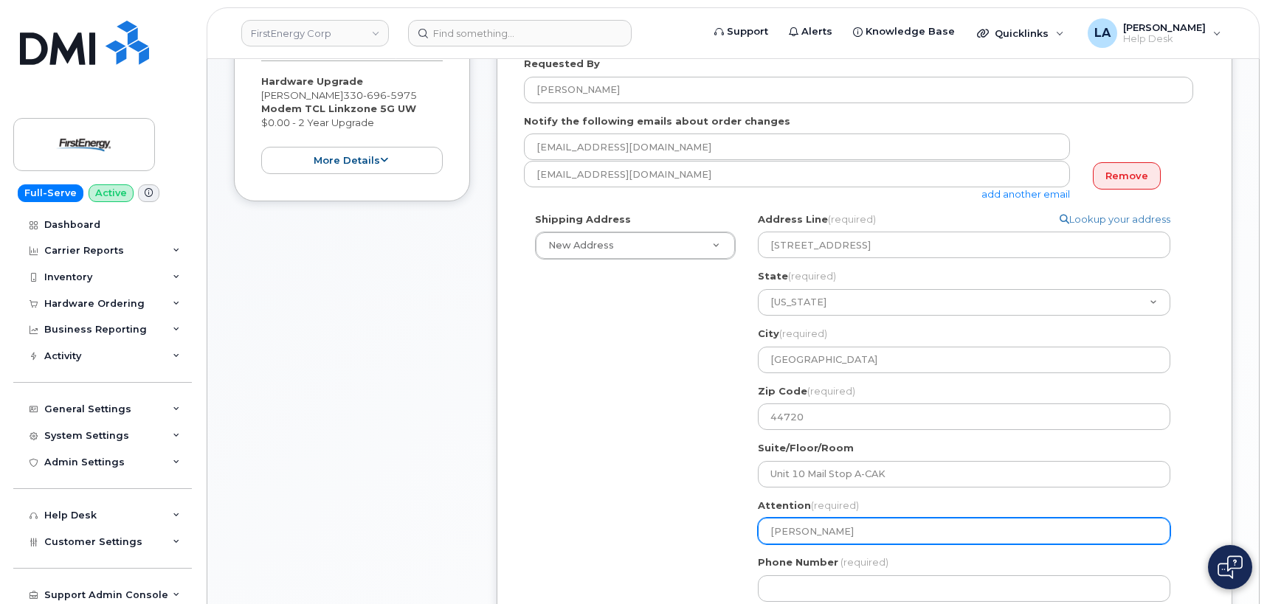
select select
type input "Ryan G"
select select
type input "Ryan Gr"
select select
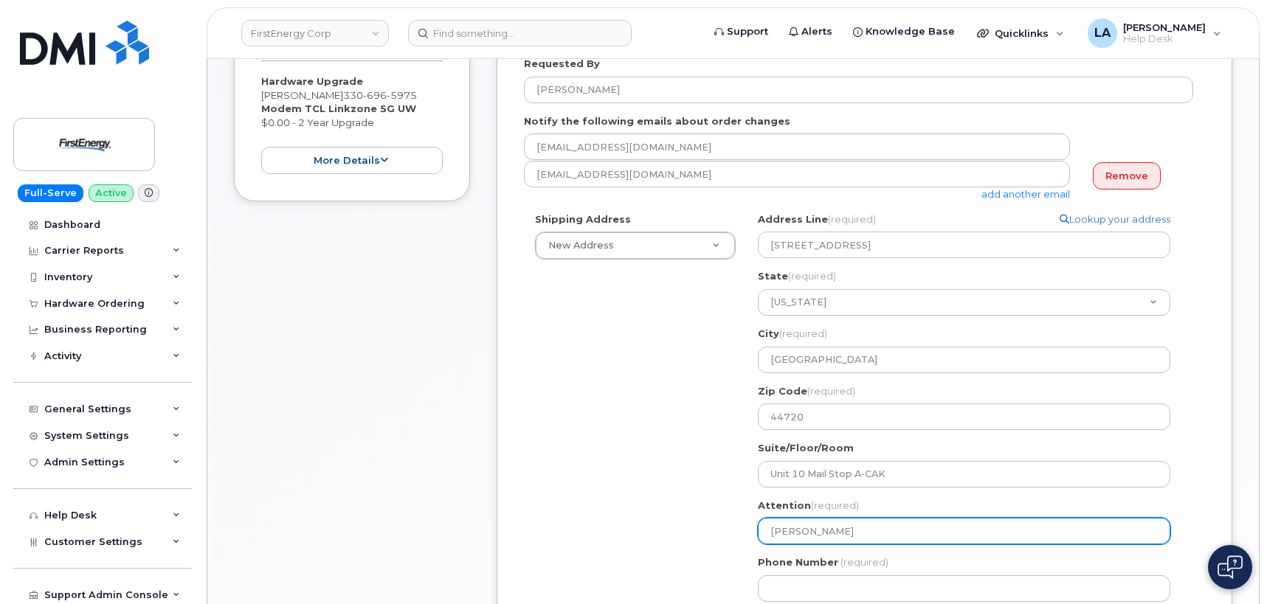
type input "Ryan Gra"
select select
type input "Ryan Grad"
select select
type input "[PERSON_NAME]"
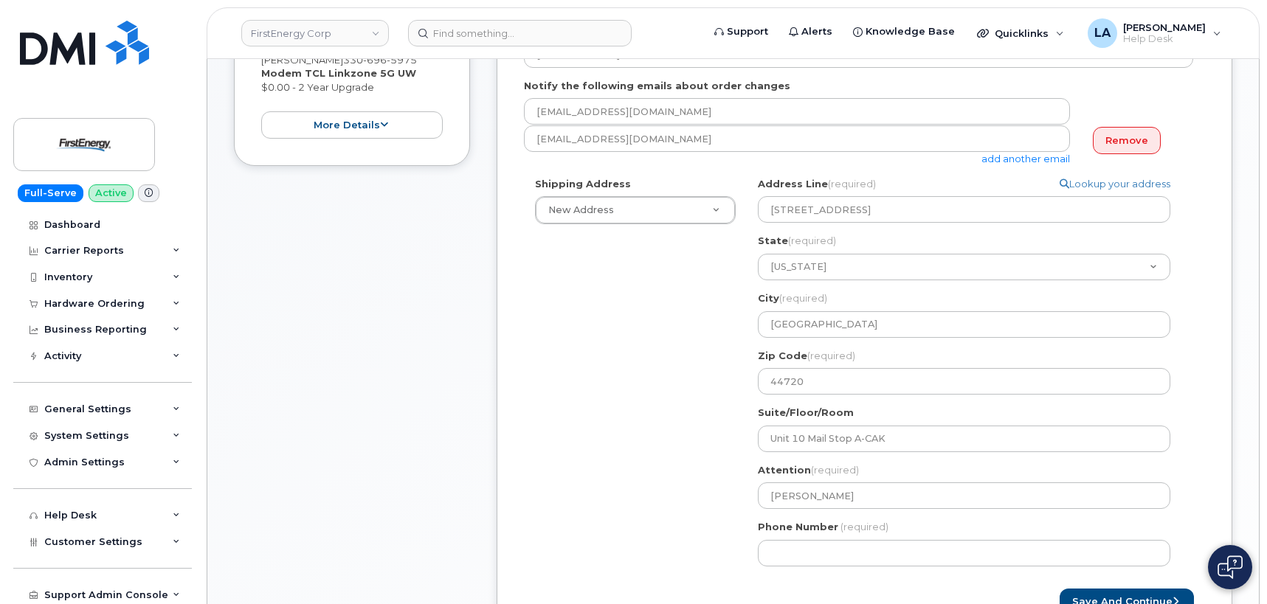
scroll to position [418, 0]
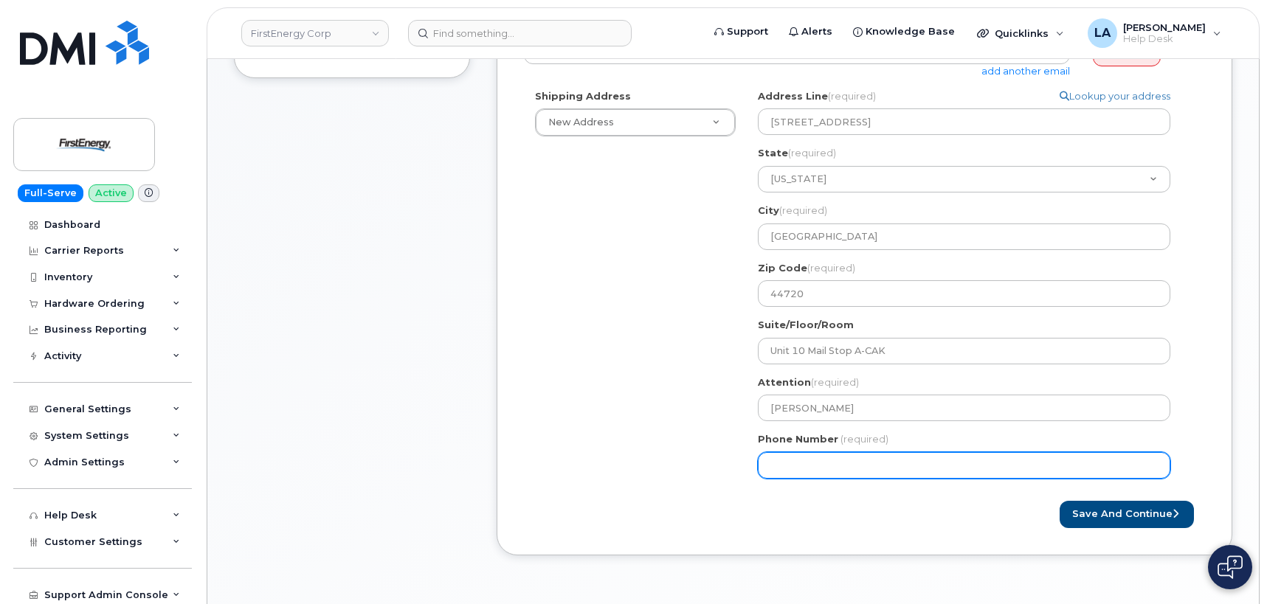
click at [864, 464] on input "Phone Number" at bounding box center [964, 465] width 413 height 27
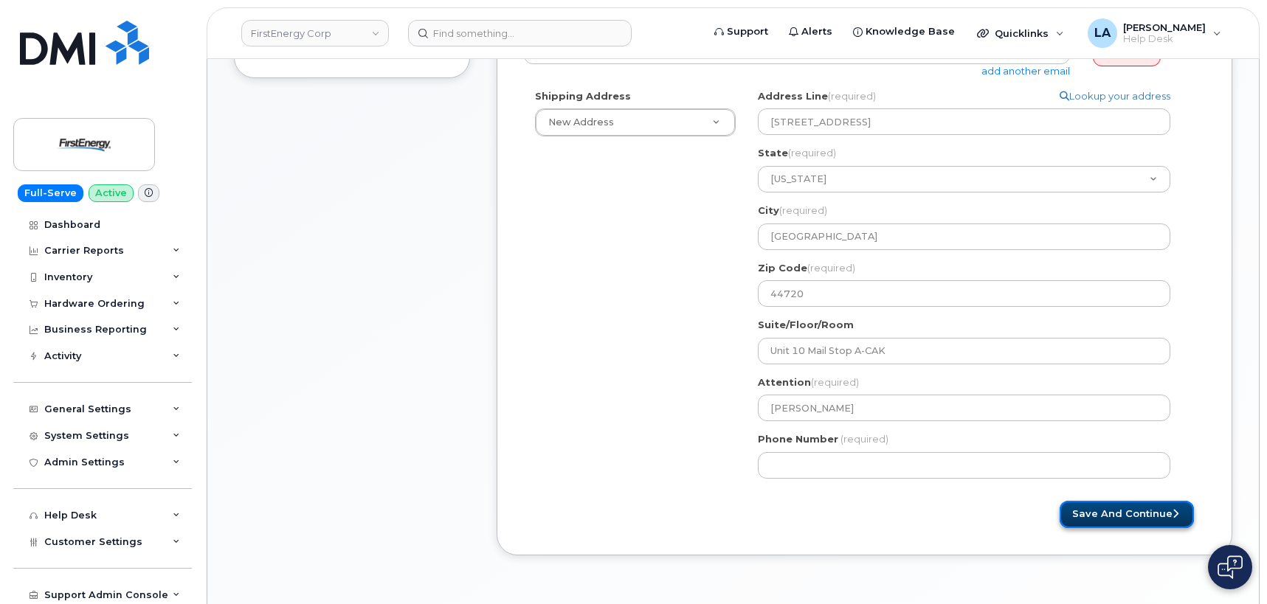
click at [1099, 514] on button "Save and Continue" at bounding box center [1127, 514] width 134 height 27
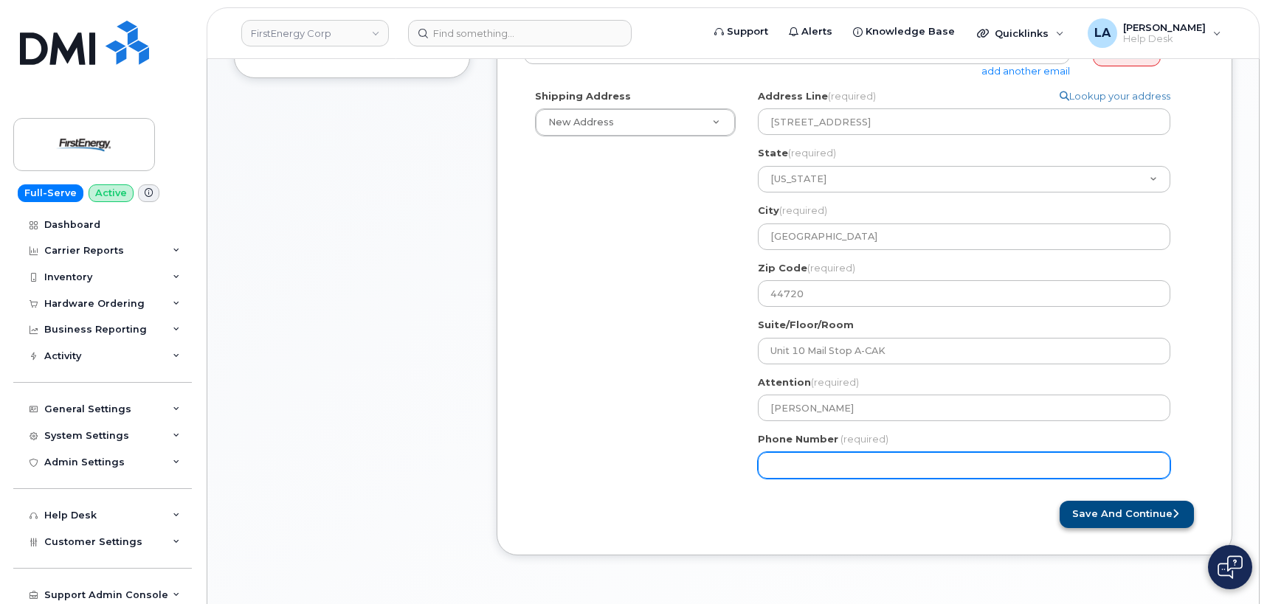
select select
type input "3304132046"
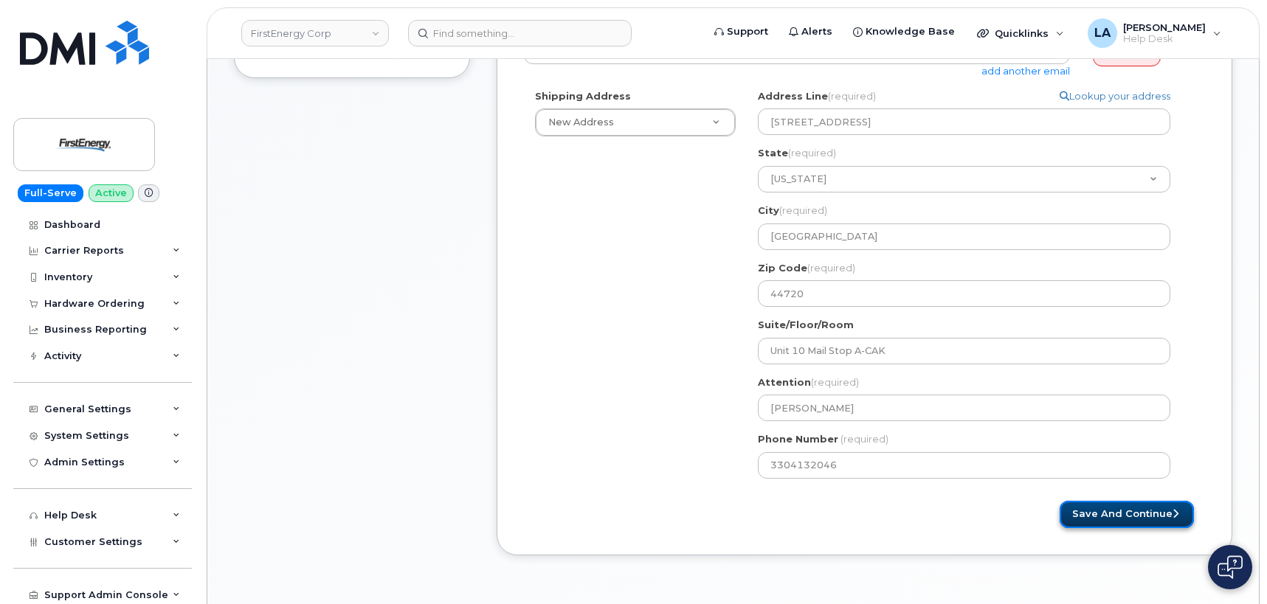
click at [1097, 514] on button "Save and Continue" at bounding box center [1127, 514] width 134 height 27
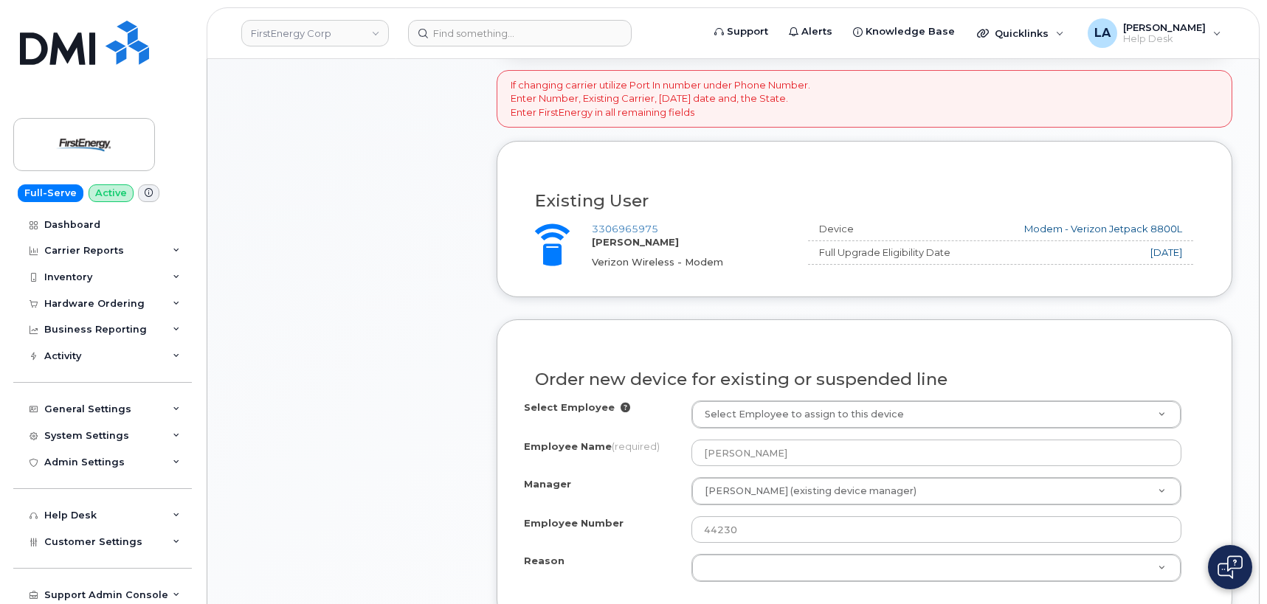
scroll to position [528, 0]
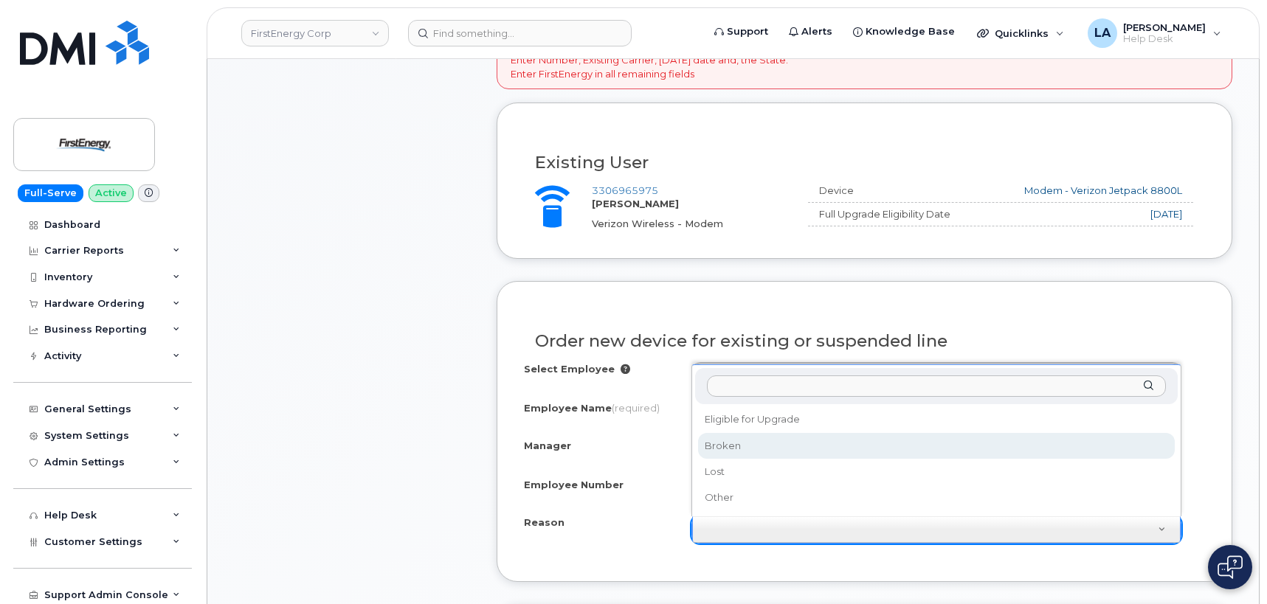
select select "broken"
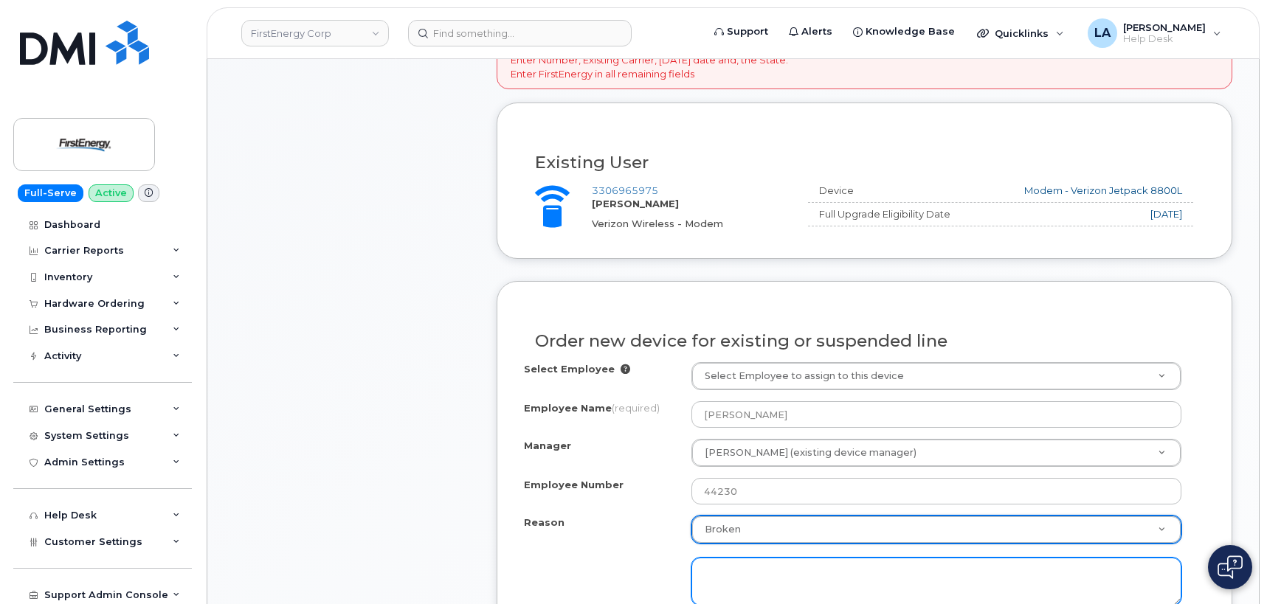
drag, startPoint x: 765, startPoint y: 577, endPoint x: 770, endPoint y: 570, distance: 8.6
click at [768, 577] on textarea at bounding box center [937, 582] width 490 height 49
click at [762, 575] on textarea "battery is swlling" at bounding box center [937, 582] width 490 height 49
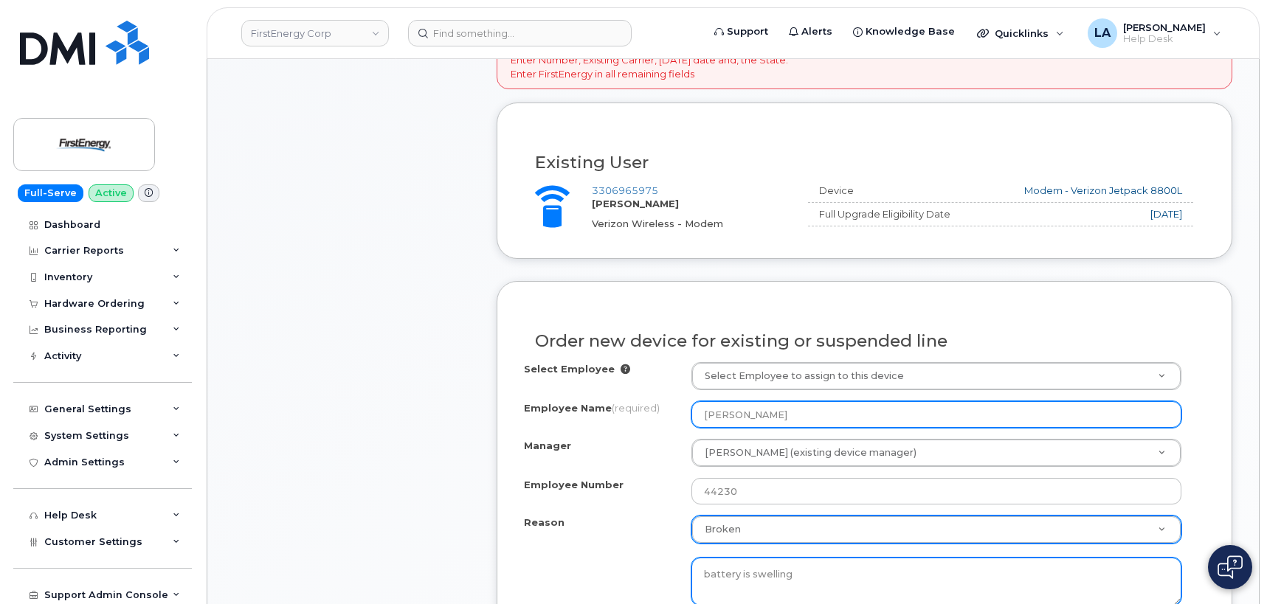
type textarea "battery is swelling"
drag, startPoint x: 765, startPoint y: 412, endPoint x: 691, endPoint y: 415, distance: 74.6
click at [692, 415] on input "RYAN D GRADY" at bounding box center [937, 415] width 490 height 27
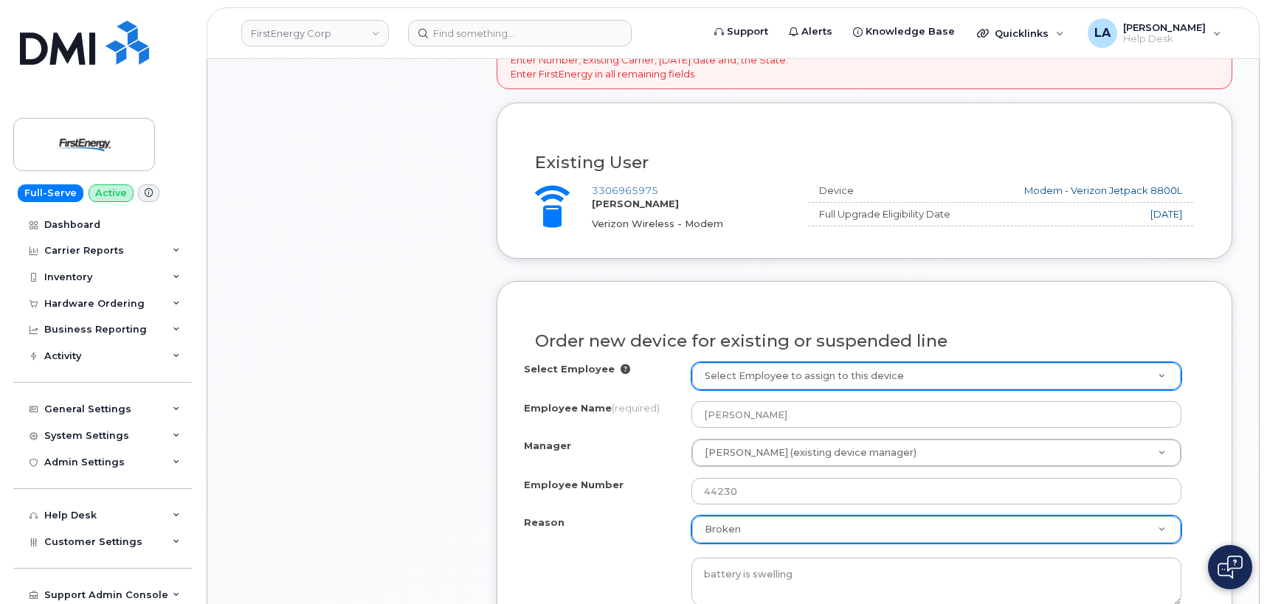
paste input "RYAN D GRADY"
type input "RYAN D GRADY"
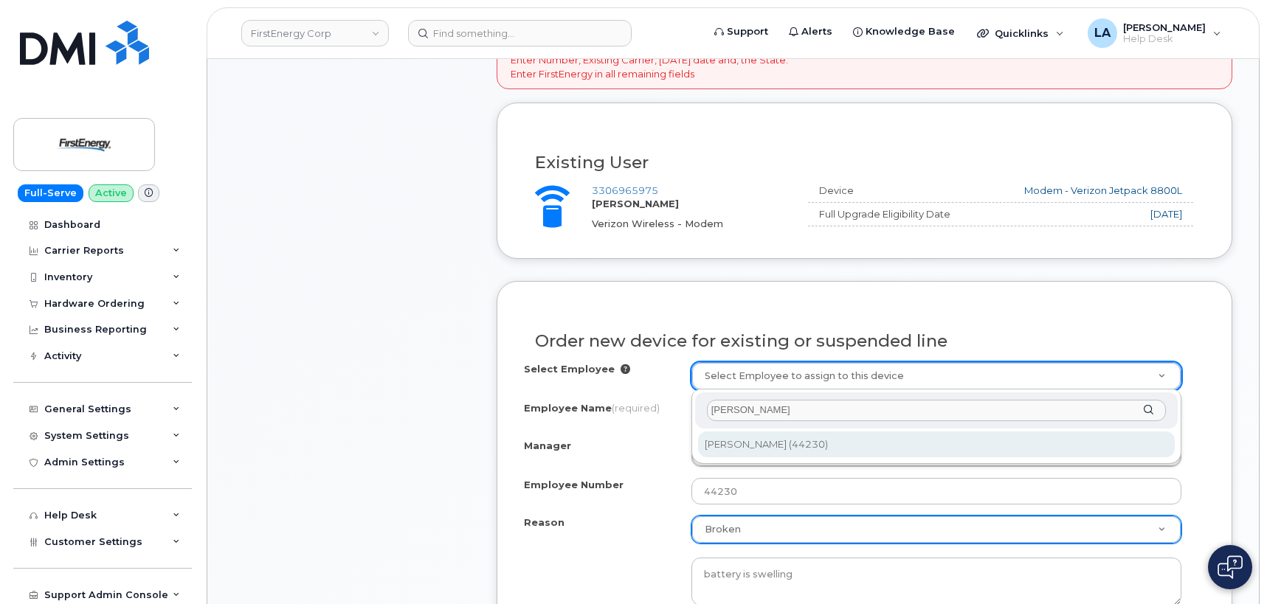
type input "RYAN D GRADY"
type input "2079637"
type input "[PERSON_NAME]"
select select "2079336"
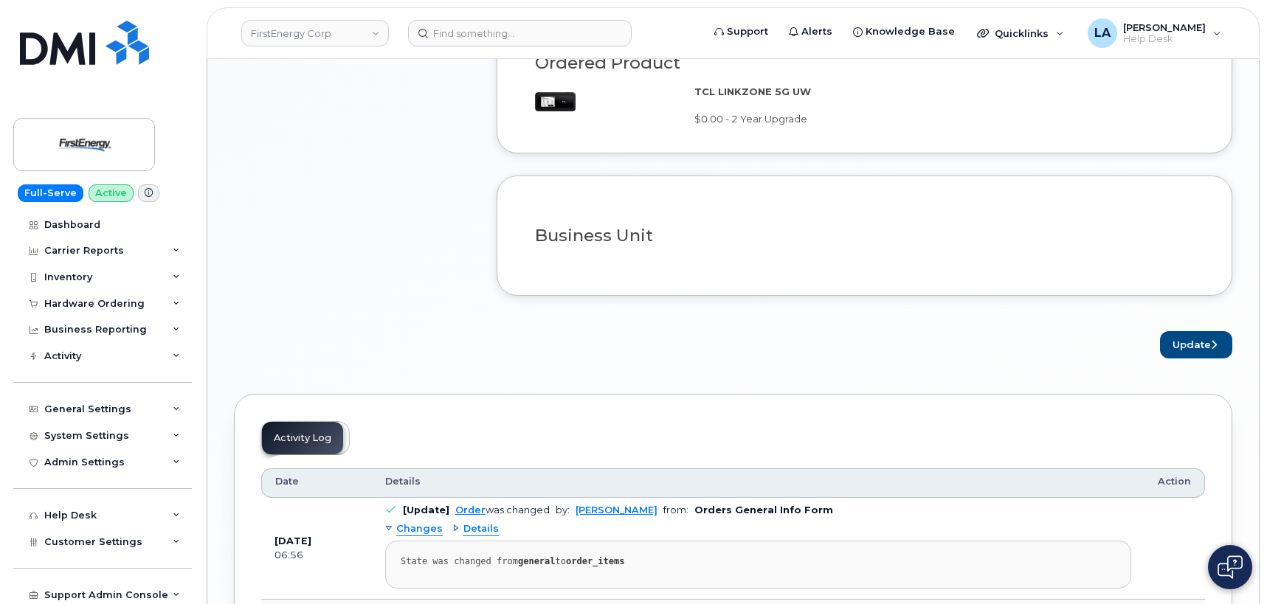
scroll to position [1225, 0]
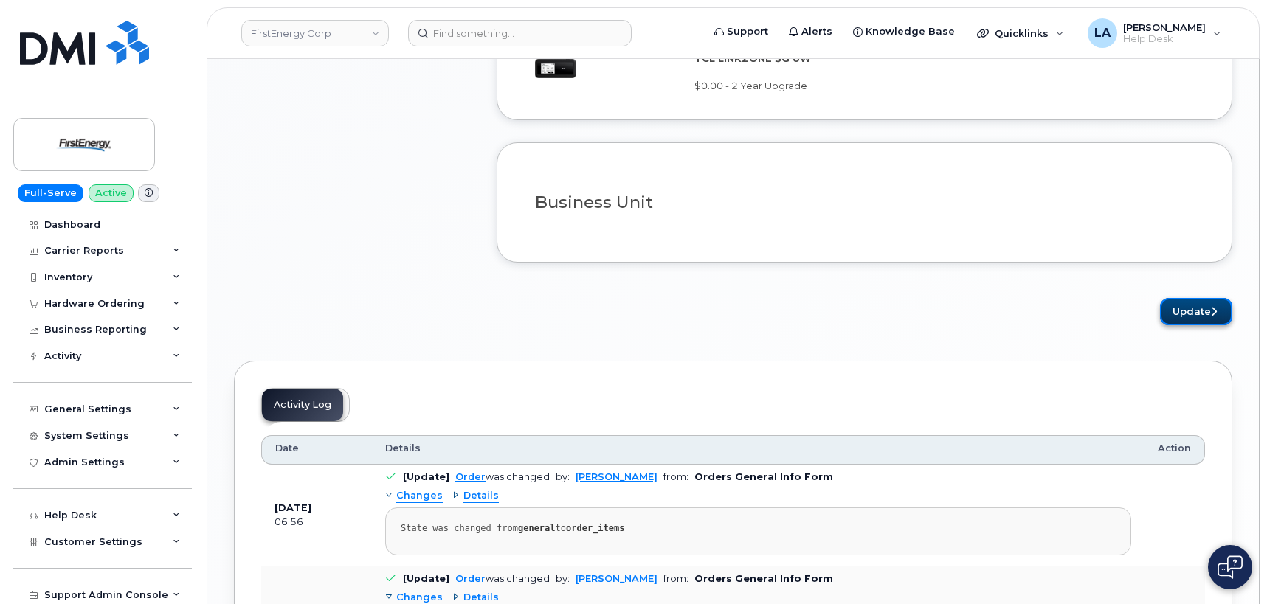
click at [1184, 318] on button "Update" at bounding box center [1196, 311] width 72 height 27
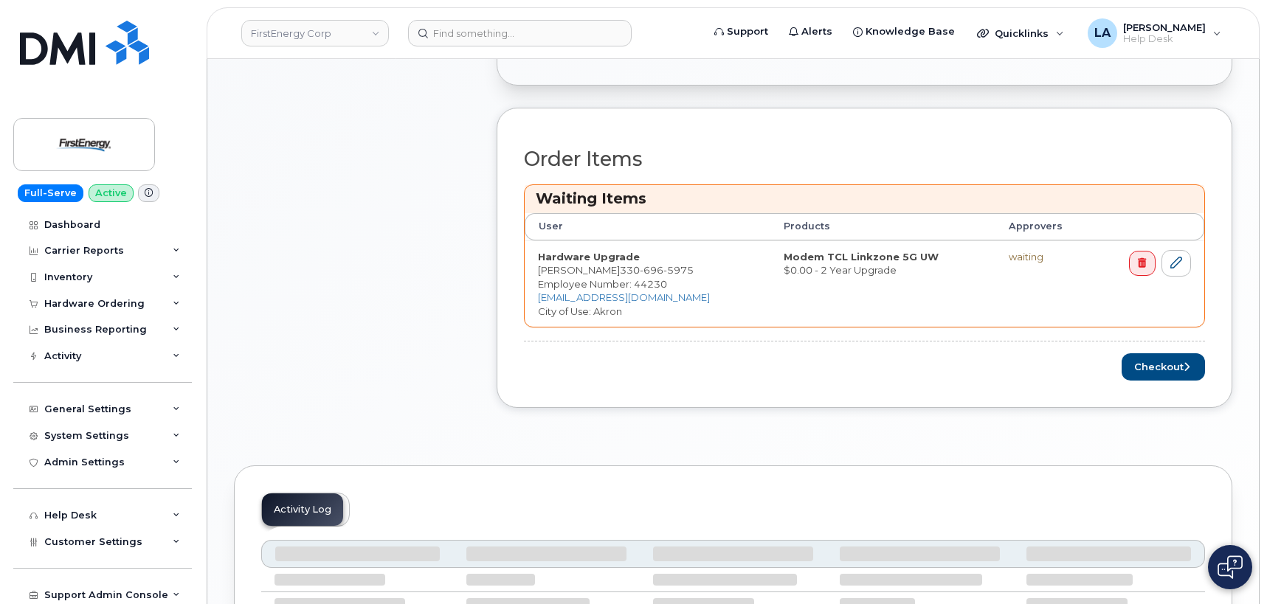
scroll to position [528, 0]
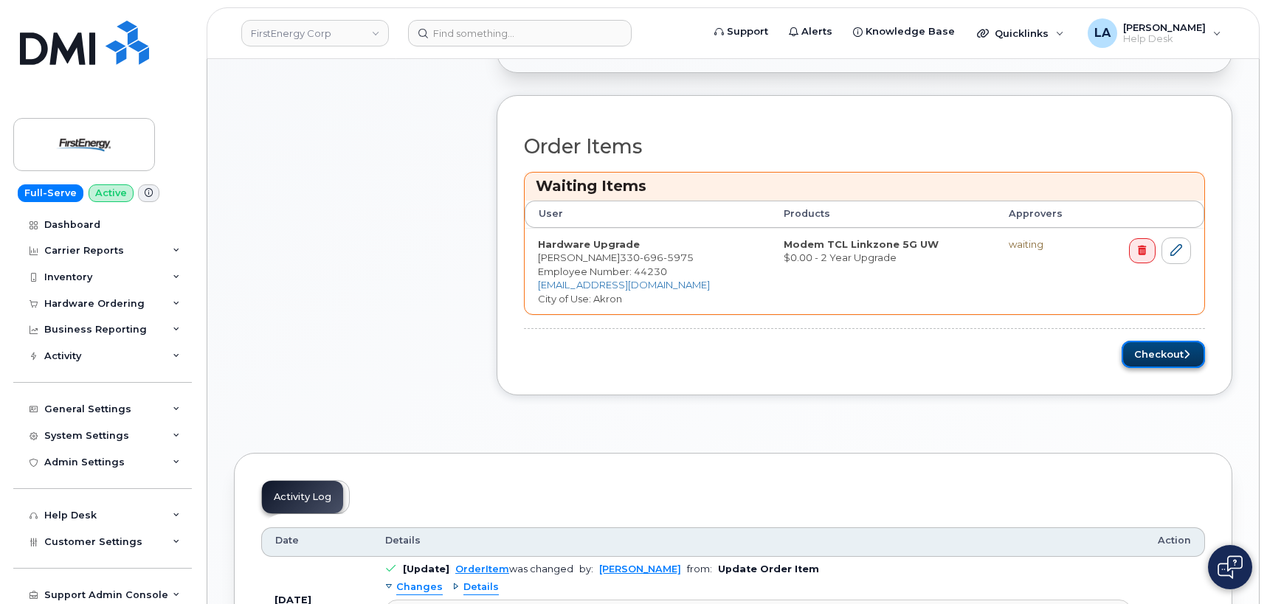
click at [1146, 361] on button "Checkout" at bounding box center [1163, 354] width 83 height 27
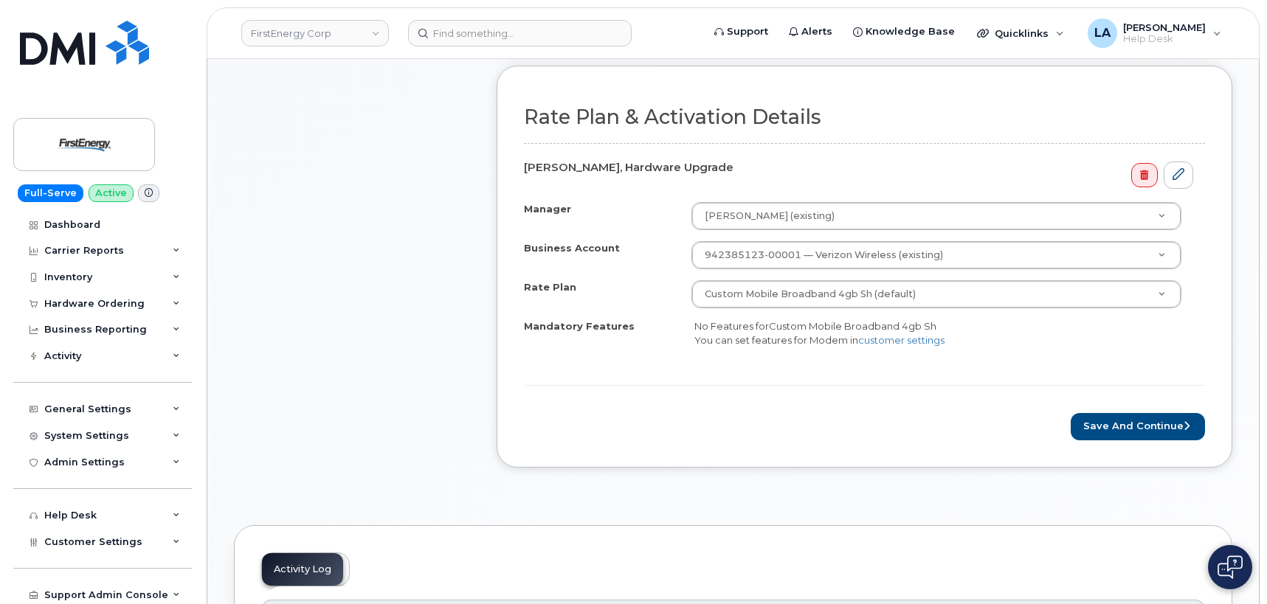
scroll to position [528, 0]
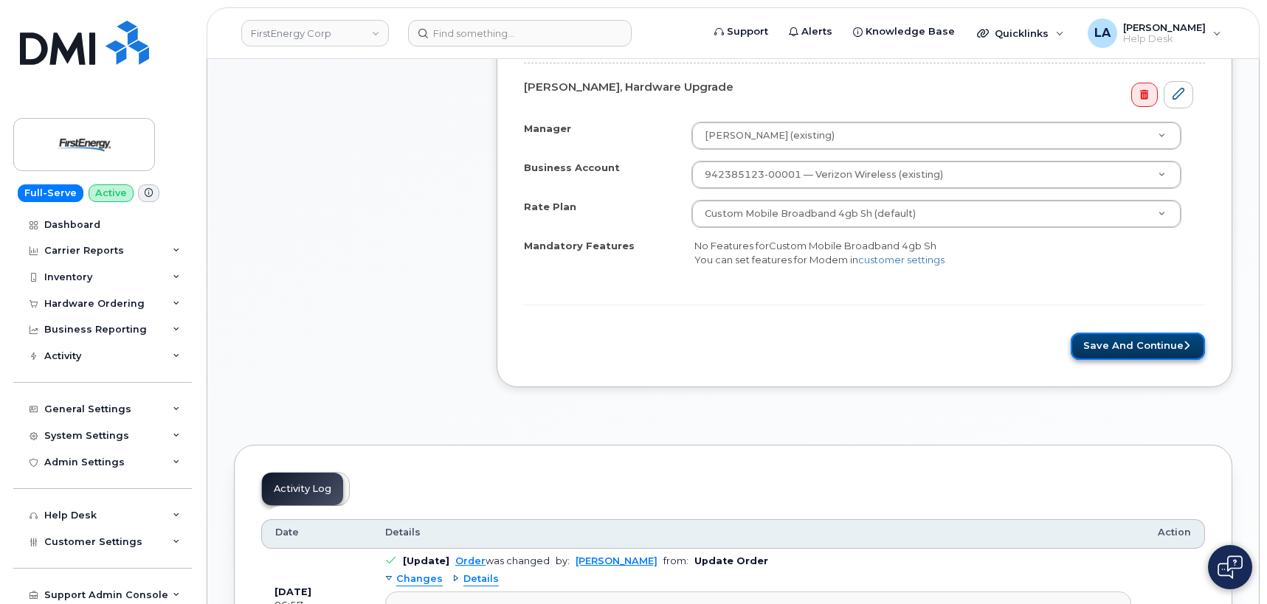
click at [1137, 344] on button "Save and Continue" at bounding box center [1138, 346] width 134 height 27
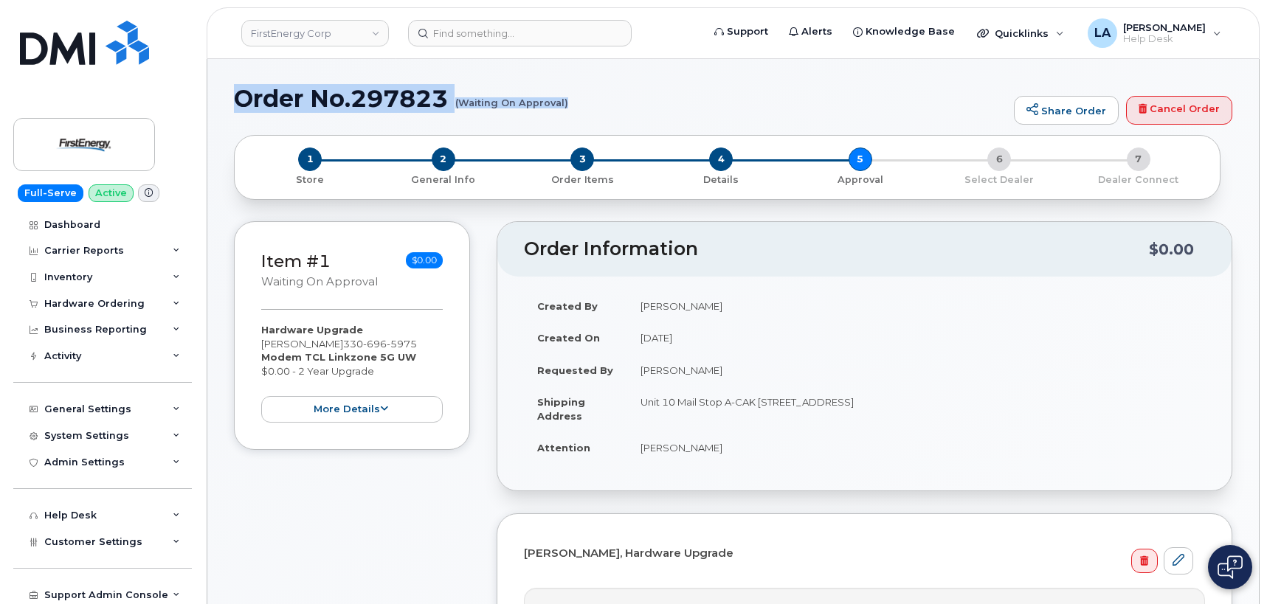
drag, startPoint x: 235, startPoint y: 95, endPoint x: 623, endPoint y: 129, distance: 389.0
click at [623, 129] on div "Order No.297823 (Waiting On Approval) Share Order Cancel Order" at bounding box center [733, 110] width 999 height 49
copy h1 "Order No.297823 (Waiting On Approval)"
